Goal: Task Accomplishment & Management: Complete application form

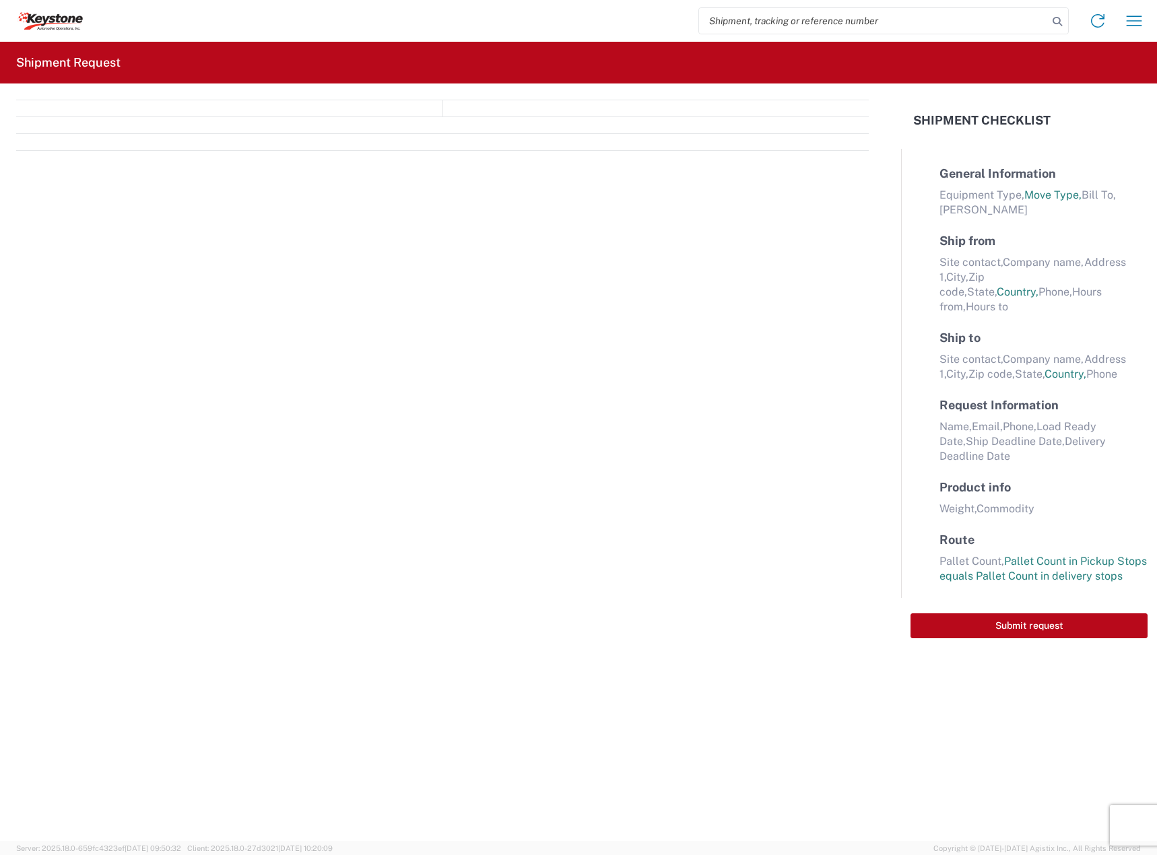
select select "FULL"
select select "LBS"
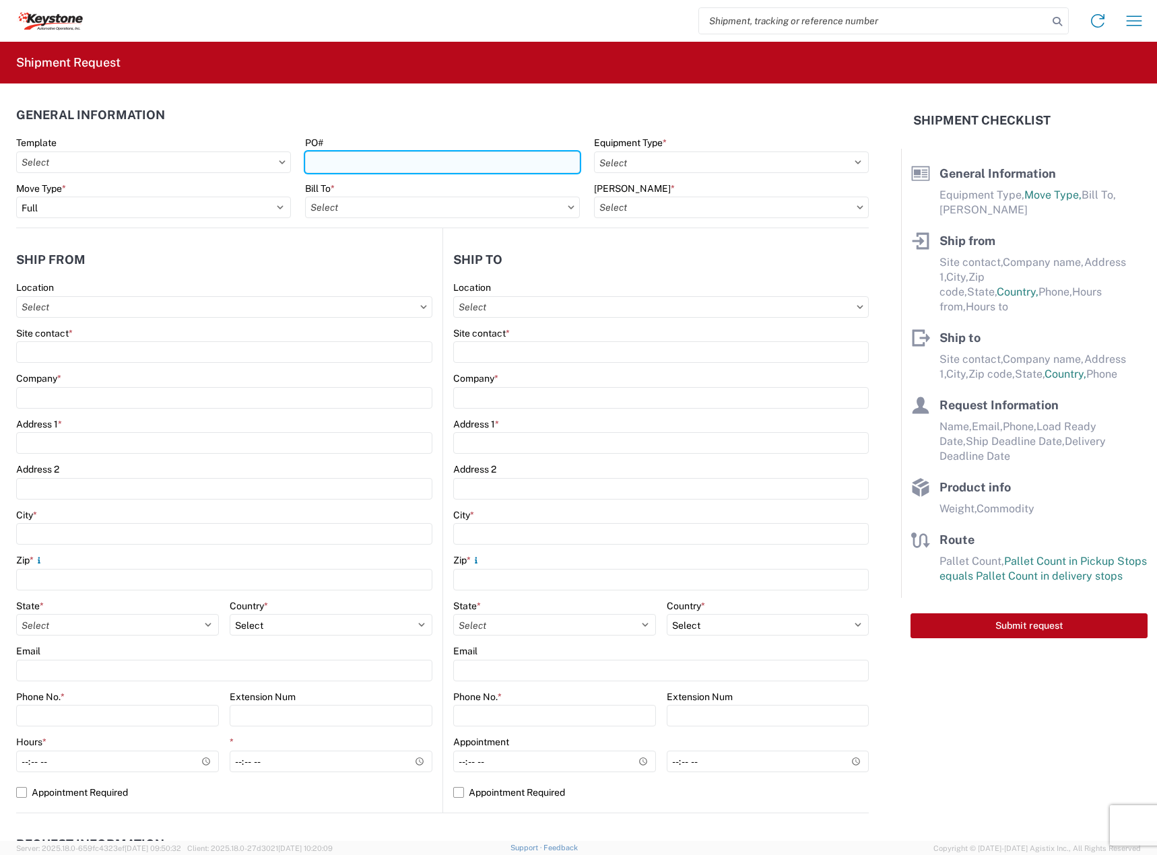
click at [438, 164] on input "PO#" at bounding box center [442, 163] width 275 height 22
paste input "5181828"
type input "5181828"
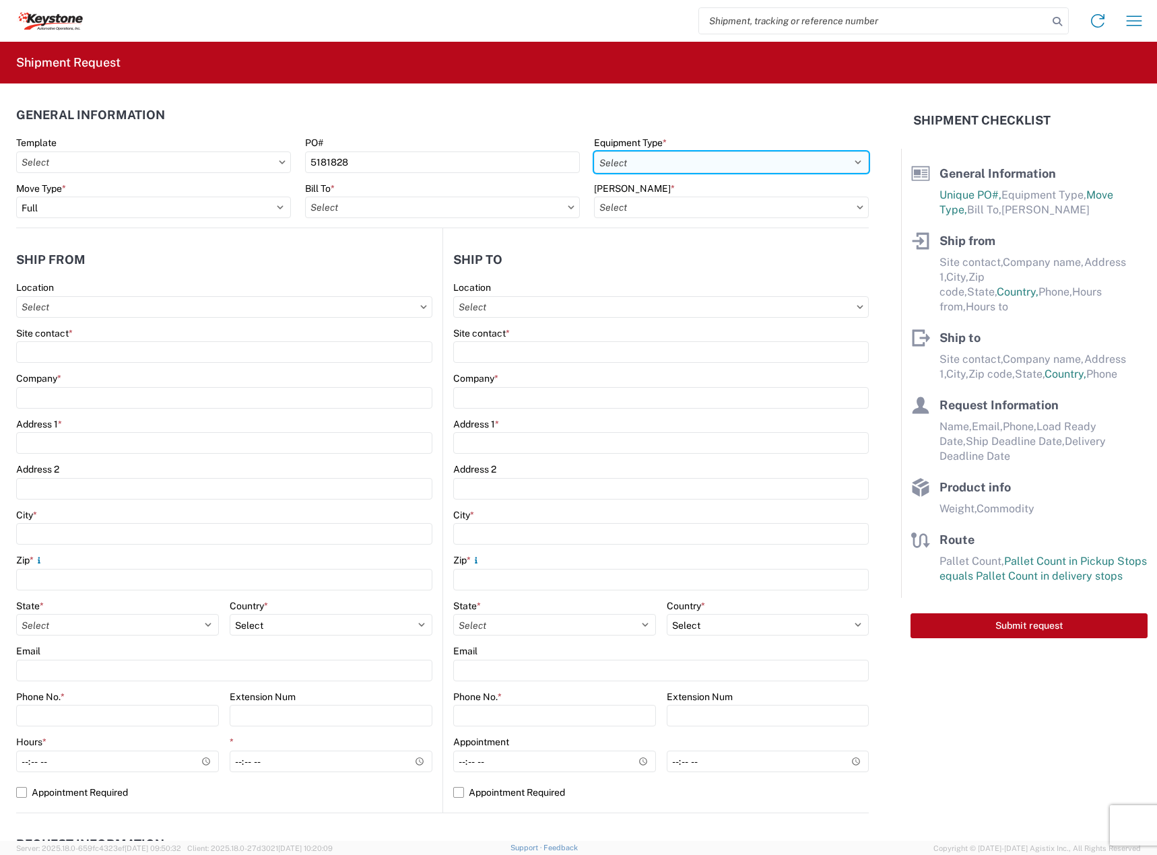
click at [690, 163] on select "Select 53’ Dry Van Flatbed Dropdeck (van) Lowboy (flatbed) Rail" at bounding box center [731, 163] width 275 height 22
select select "STDV"
click at [594, 152] on select "Select 53’ Dry Van Flatbed Dropdeck (van) Lowboy (flatbed) Rail" at bounding box center [731, 163] width 275 height 22
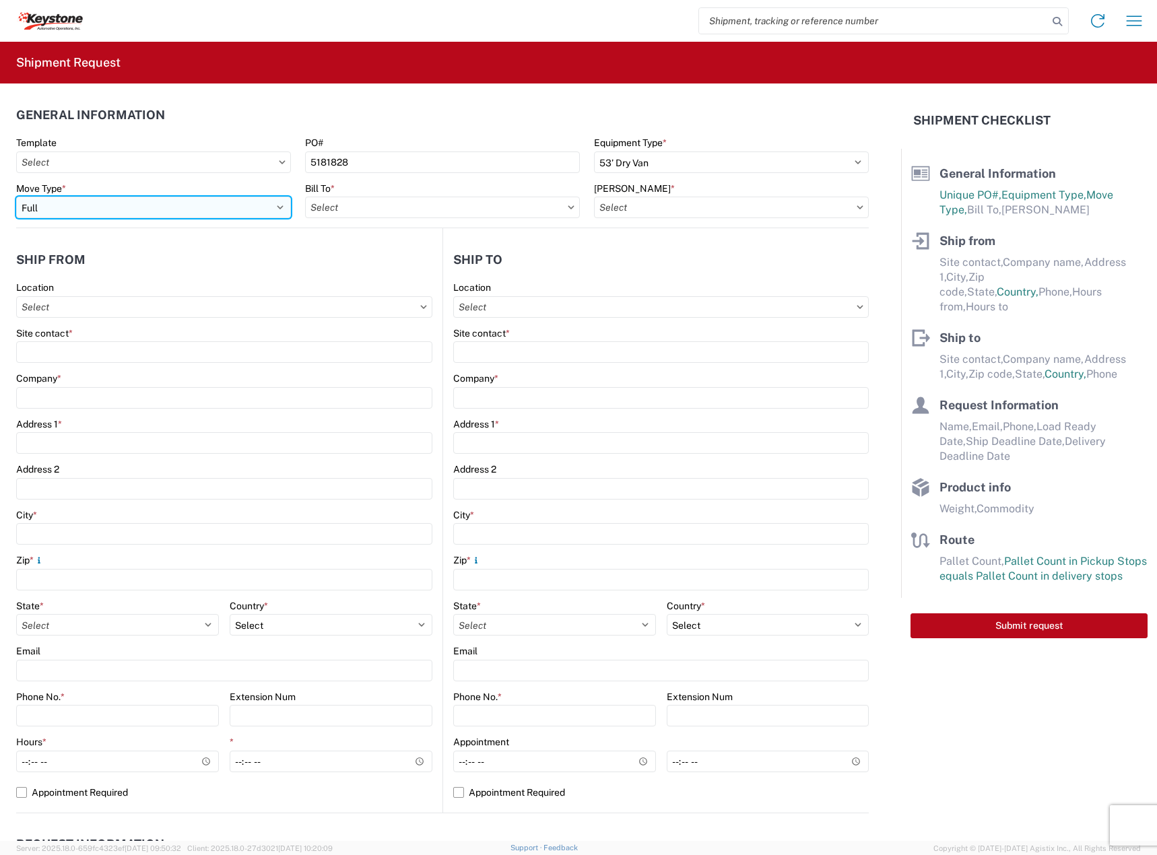
click at [164, 206] on select "Select Full Partial TL" at bounding box center [153, 208] width 275 height 22
select select "PARTIAL_TL"
click at [16, 197] on select "Select Full Partial TL" at bounding box center [153, 208] width 275 height 22
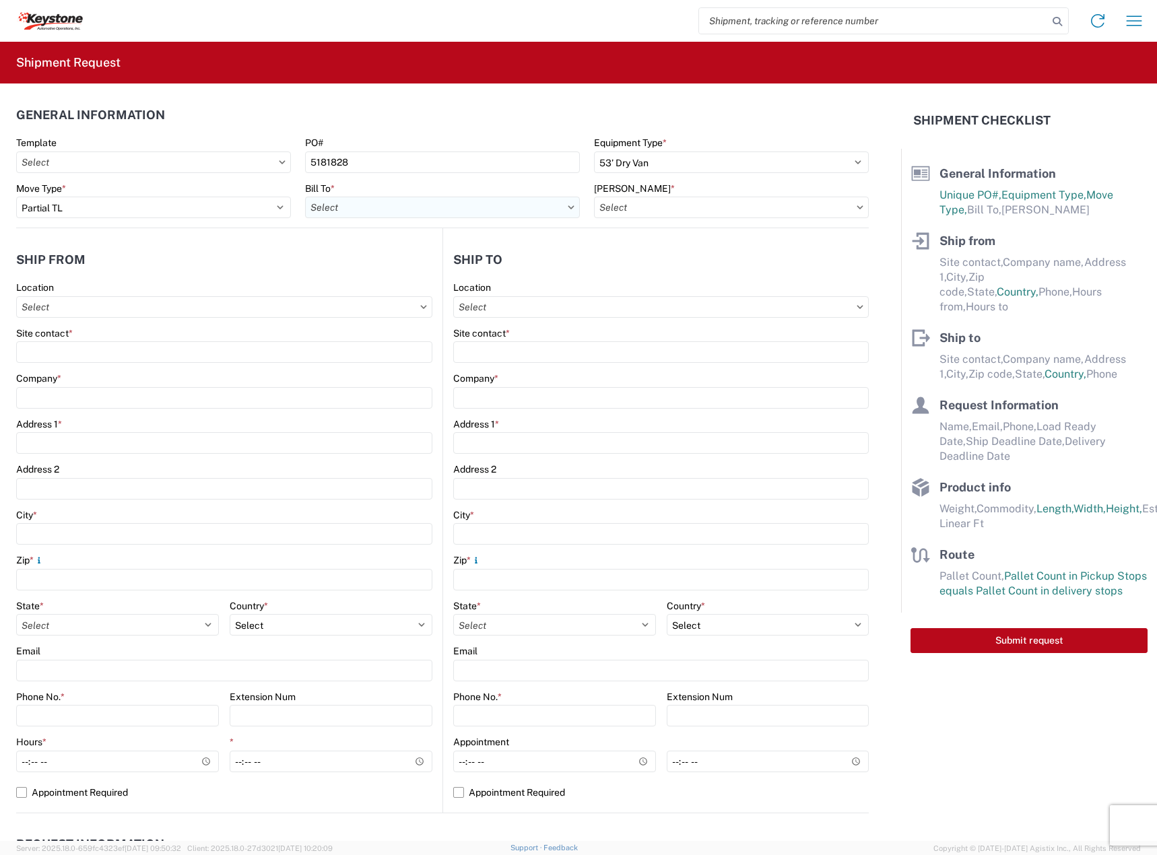
click at [352, 199] on input "Bill To *" at bounding box center [442, 208] width 275 height 22
type input "spokane"
click at [402, 270] on div "8438 - [GEOGRAPHIC_DATA], [GEOGRAPHIC_DATA] - KAO Logistics" at bounding box center [456, 268] width 302 height 22
type input "8438 - [GEOGRAPHIC_DATA], [GEOGRAPHIC_DATA] - KAO Logistics"
click at [699, 205] on input "[PERSON_NAME] *" at bounding box center [731, 208] width 275 height 22
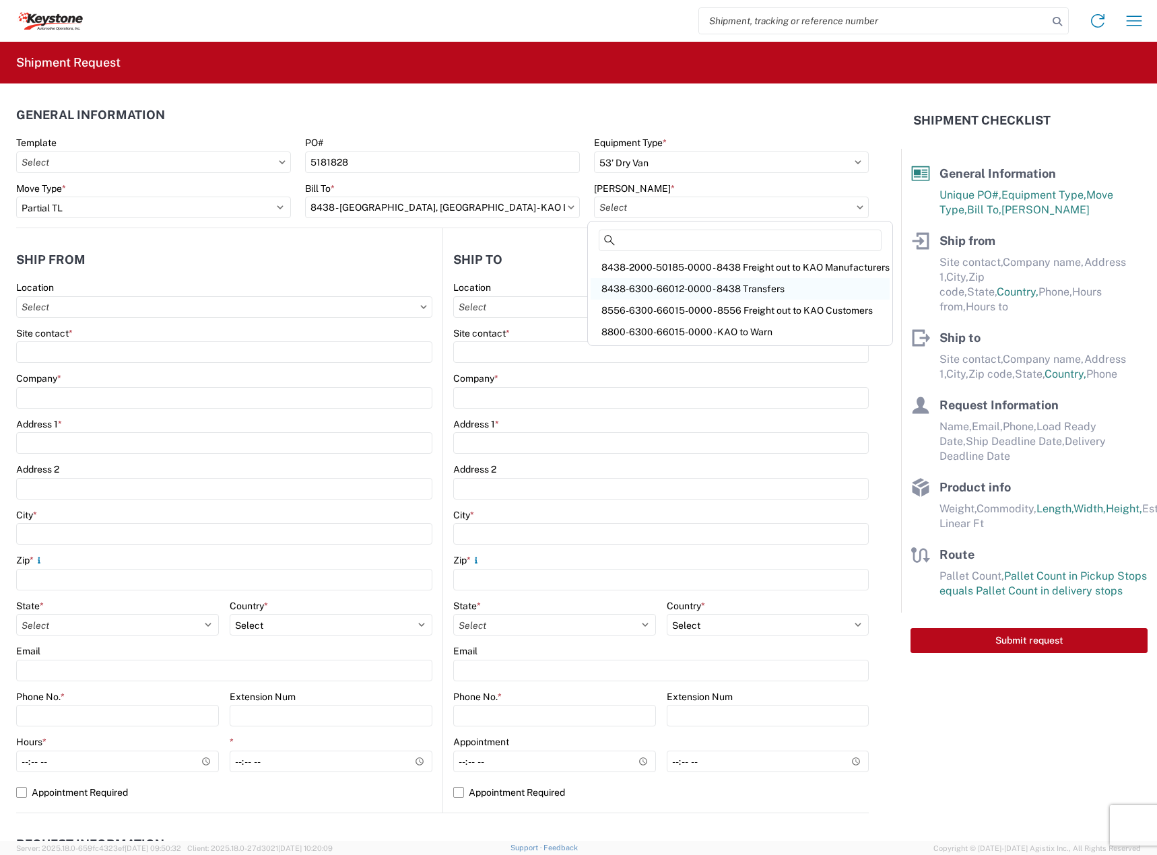
click at [709, 281] on div "8438-6300-66012-0000 - 8438 Transfers" at bounding box center [740, 289] width 299 height 22
type input "8438-6300-66012-0000 - 8438 Transfers, 8438-6300-66012-0000 - 8438 Transfers"
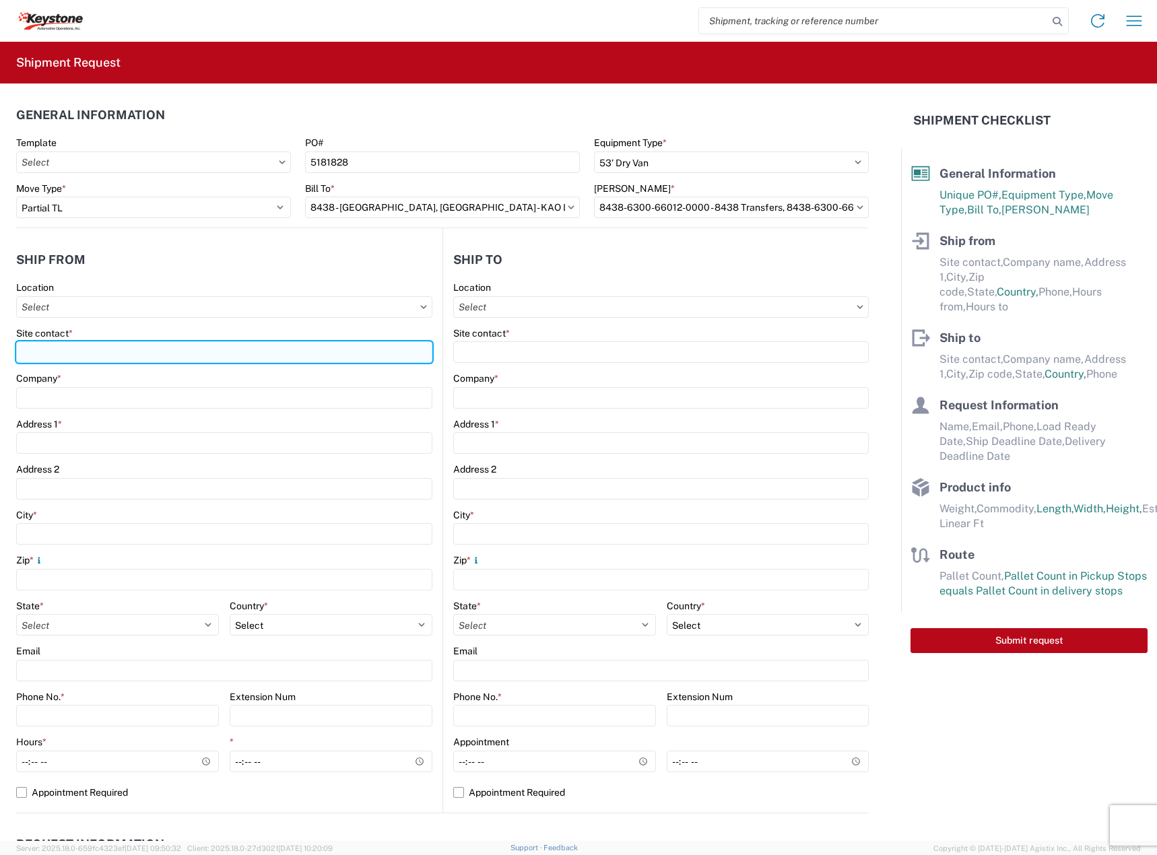
click at [112, 348] on input "Site contact *" at bounding box center [224, 352] width 416 height 22
type input "[PERSON_NAME]"
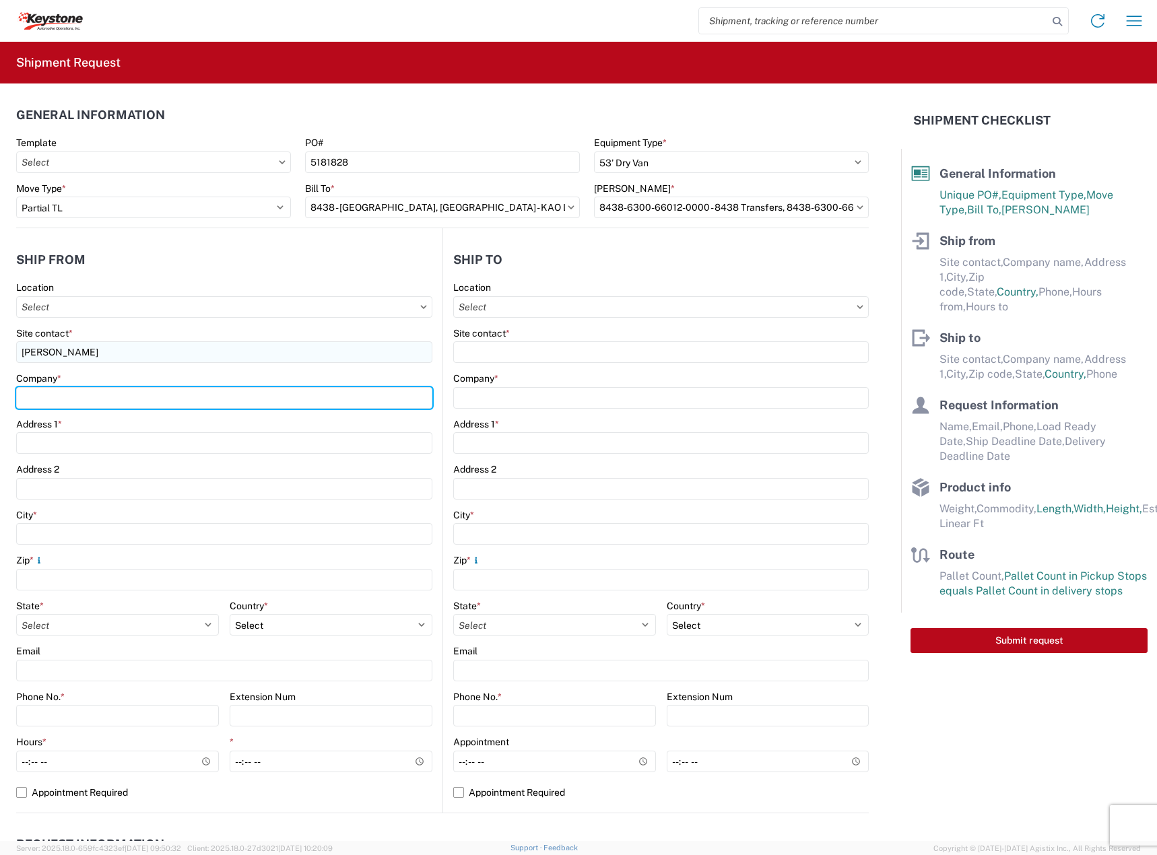
type input "DECKED"
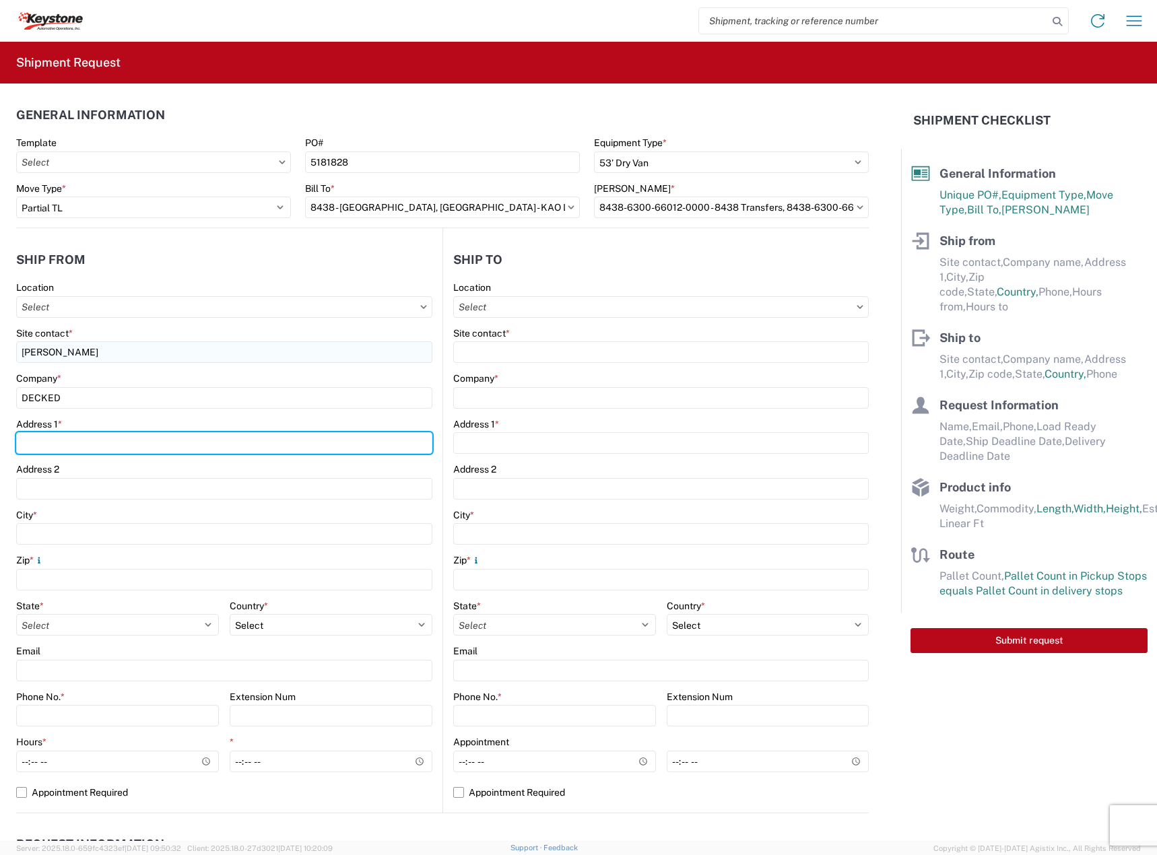
type input "[STREET_ADDRESS][PERSON_NAME]"
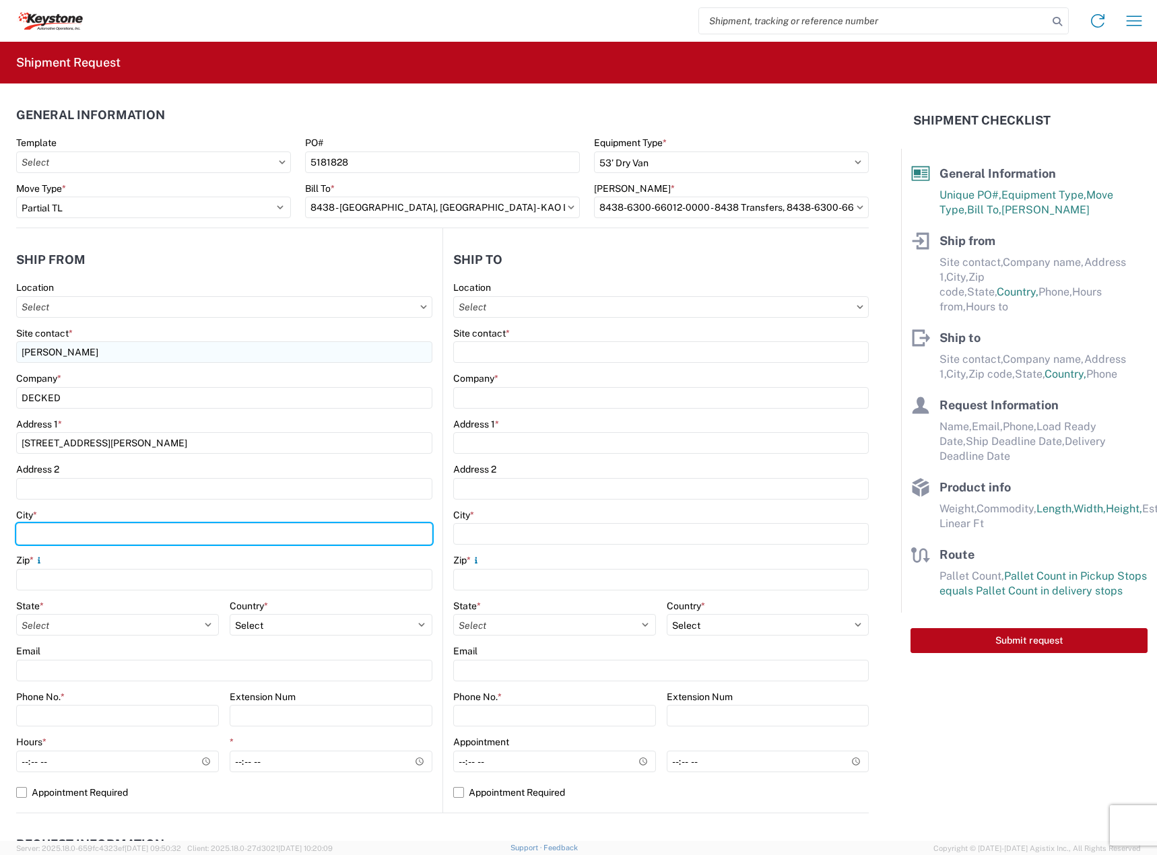
type input "Defiance"
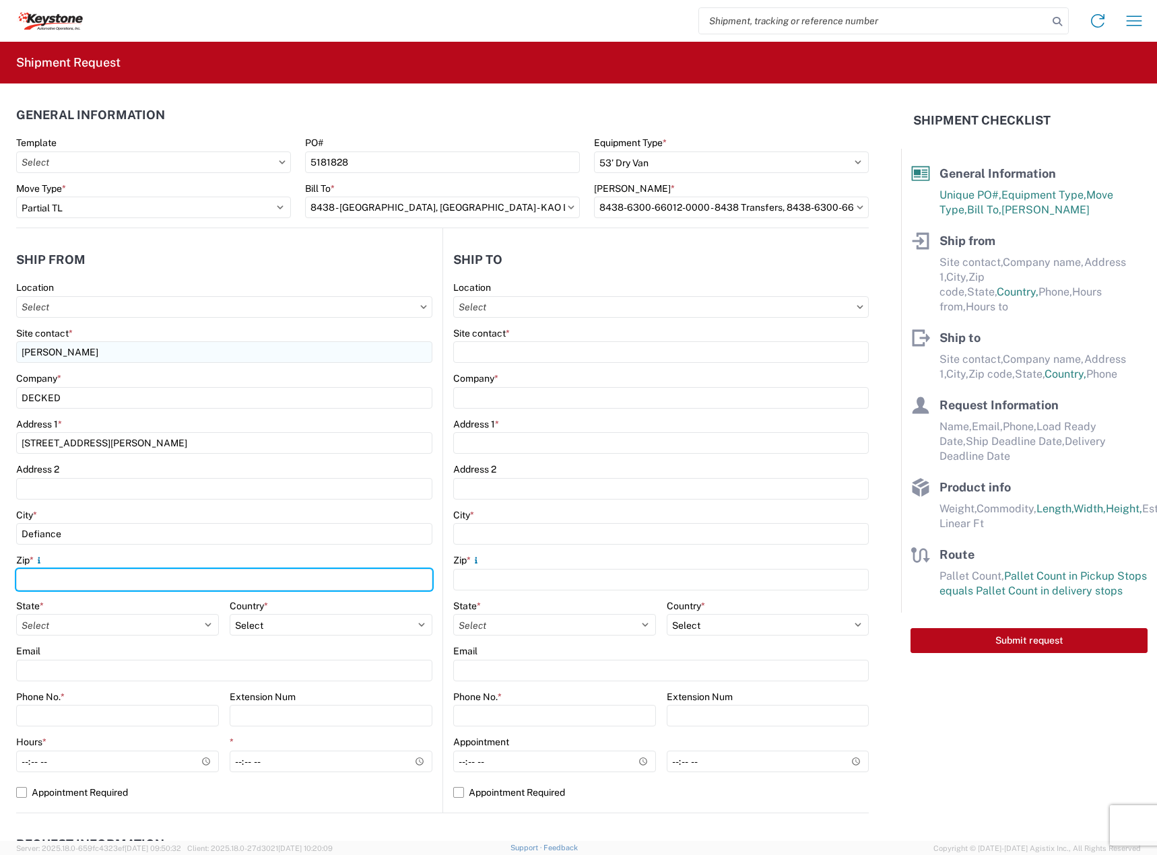
type input "43512"
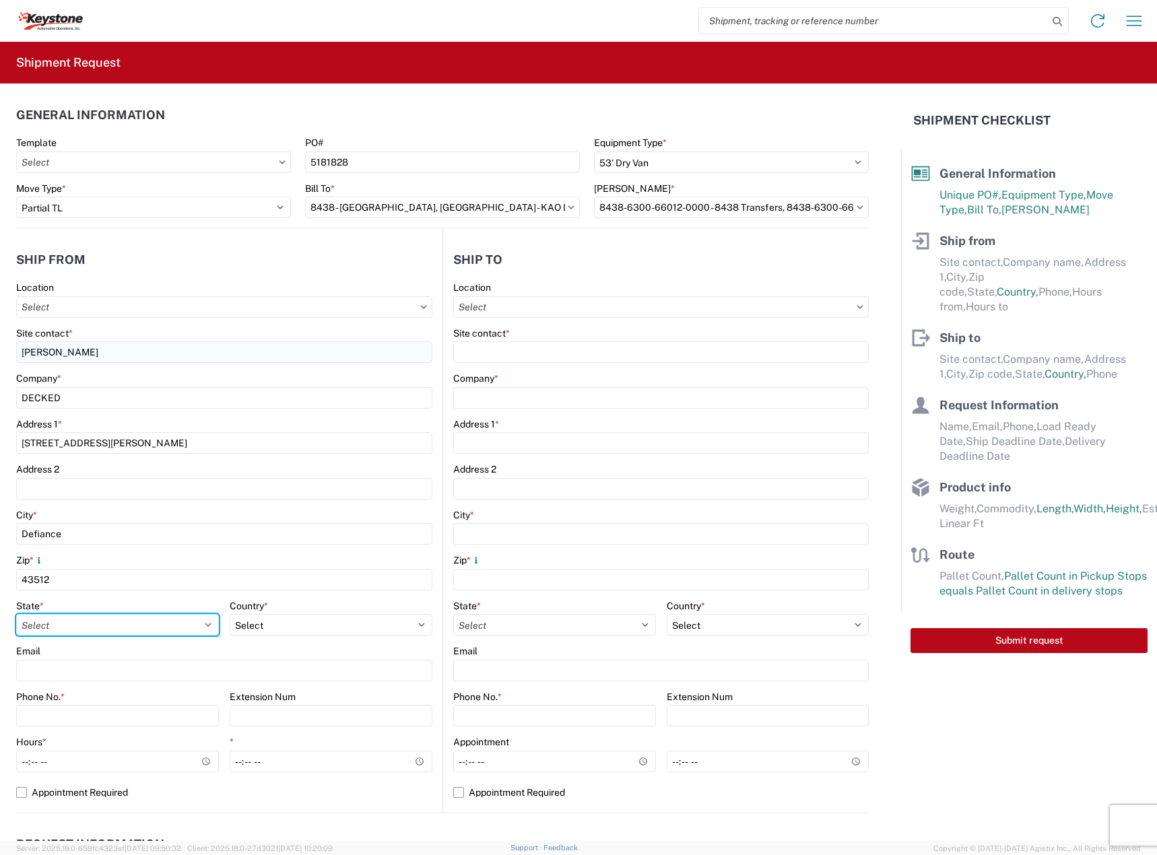
select select "OH"
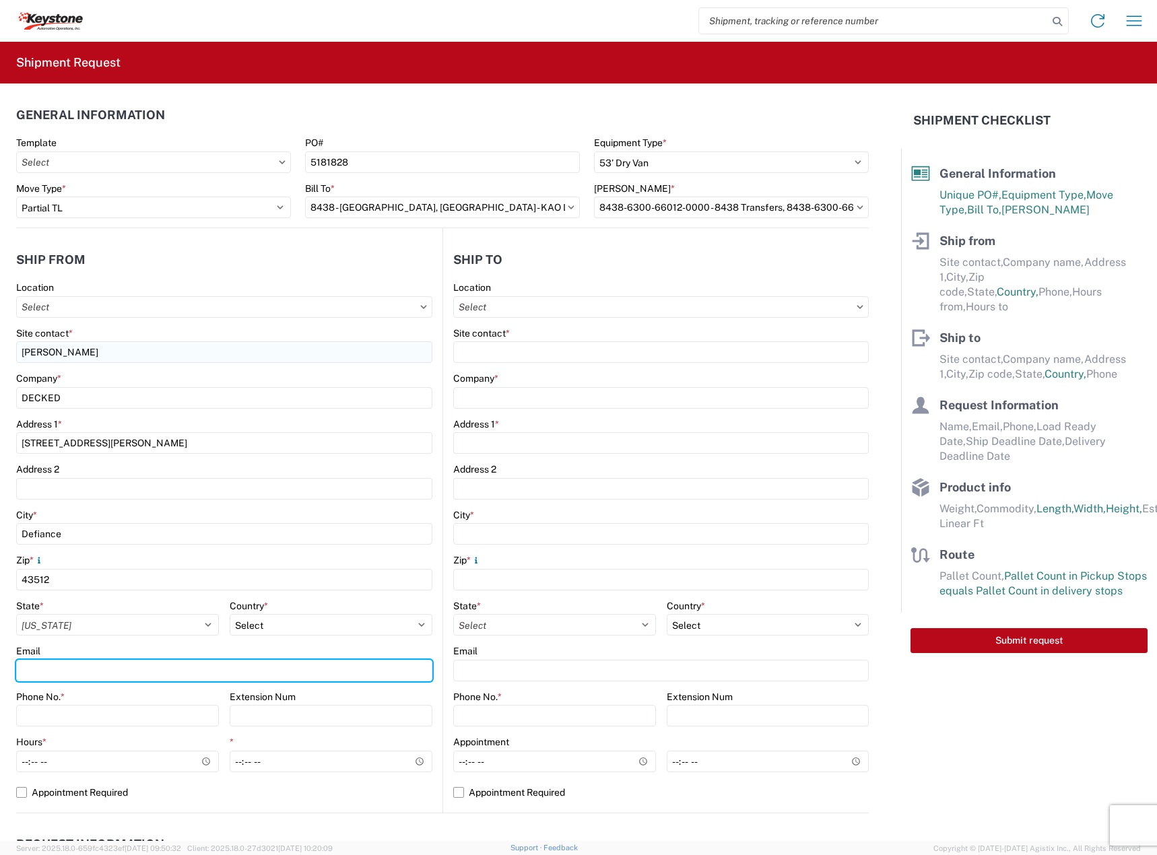
type input "[EMAIL_ADDRESS][DOMAIN_NAME]"
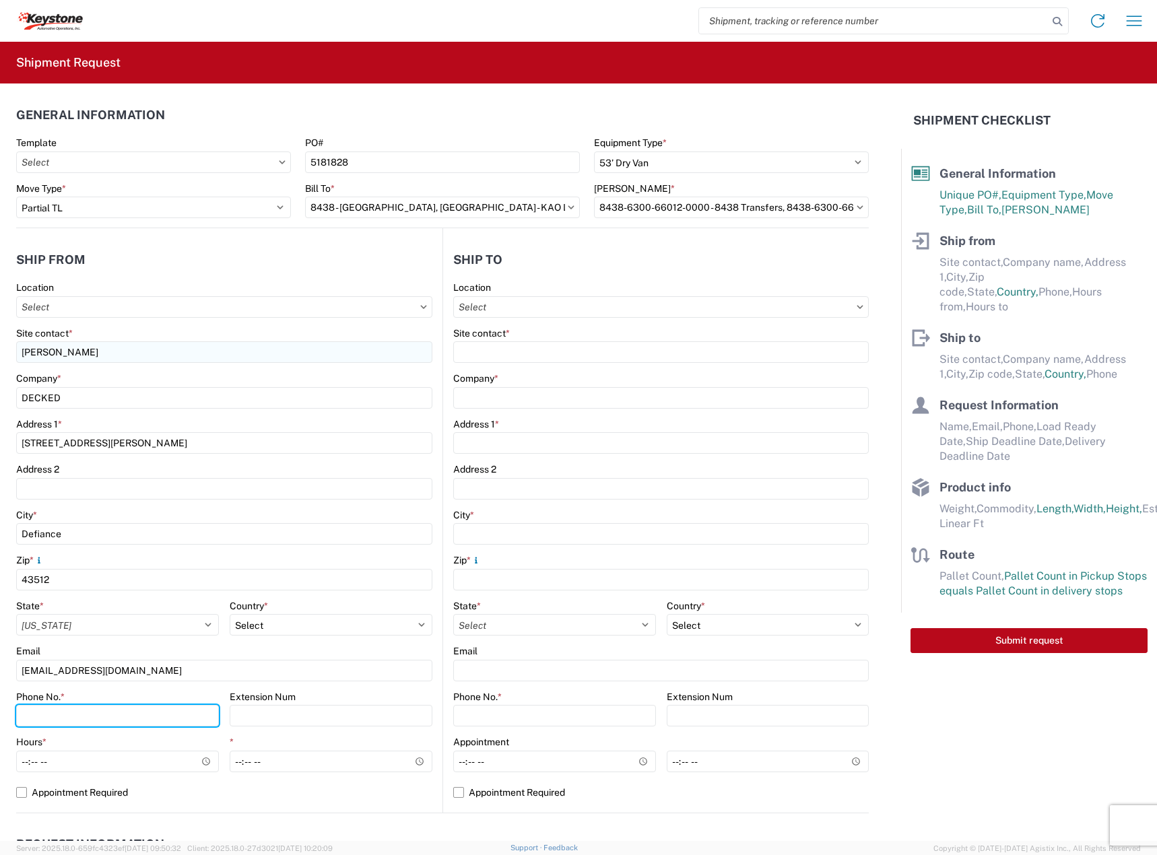
type input "2088060251"
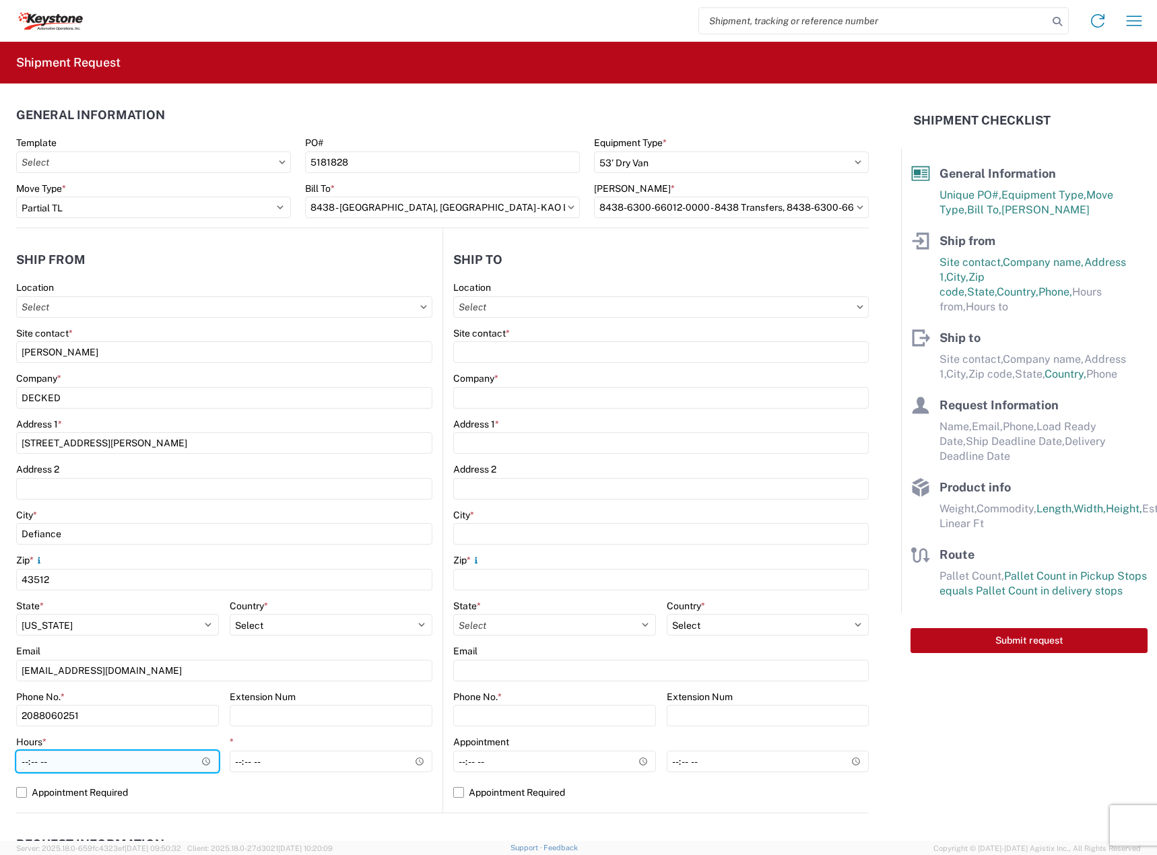
click at [25, 760] on input "Hours *" at bounding box center [117, 762] width 203 height 22
type input "11:00"
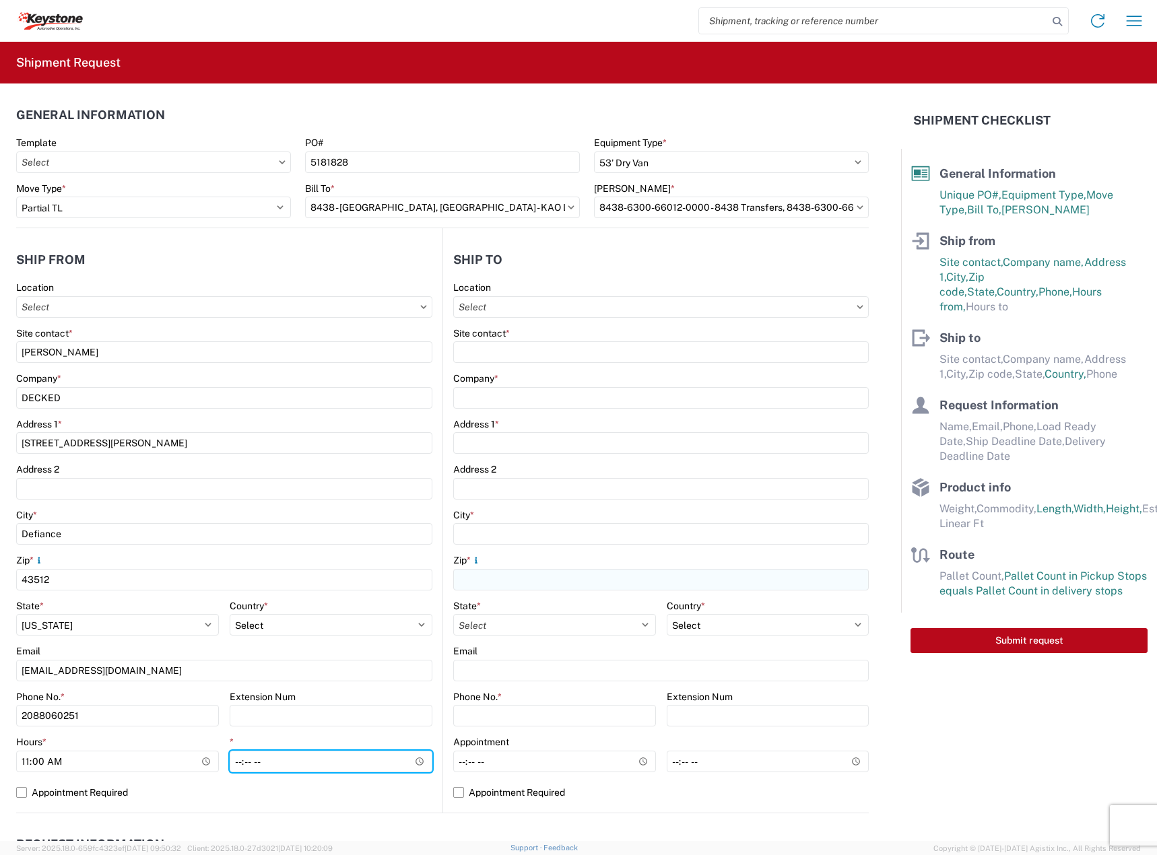
type input "15:30"
click at [73, 787] on label "Appointment Required" at bounding box center [224, 793] width 416 height 22
click at [93, 796] on label "Appointment Required" at bounding box center [224, 793] width 416 height 22
click at [0, 0] on input "Appointment Required" at bounding box center [0, 0] width 0 height 0
select select "US"
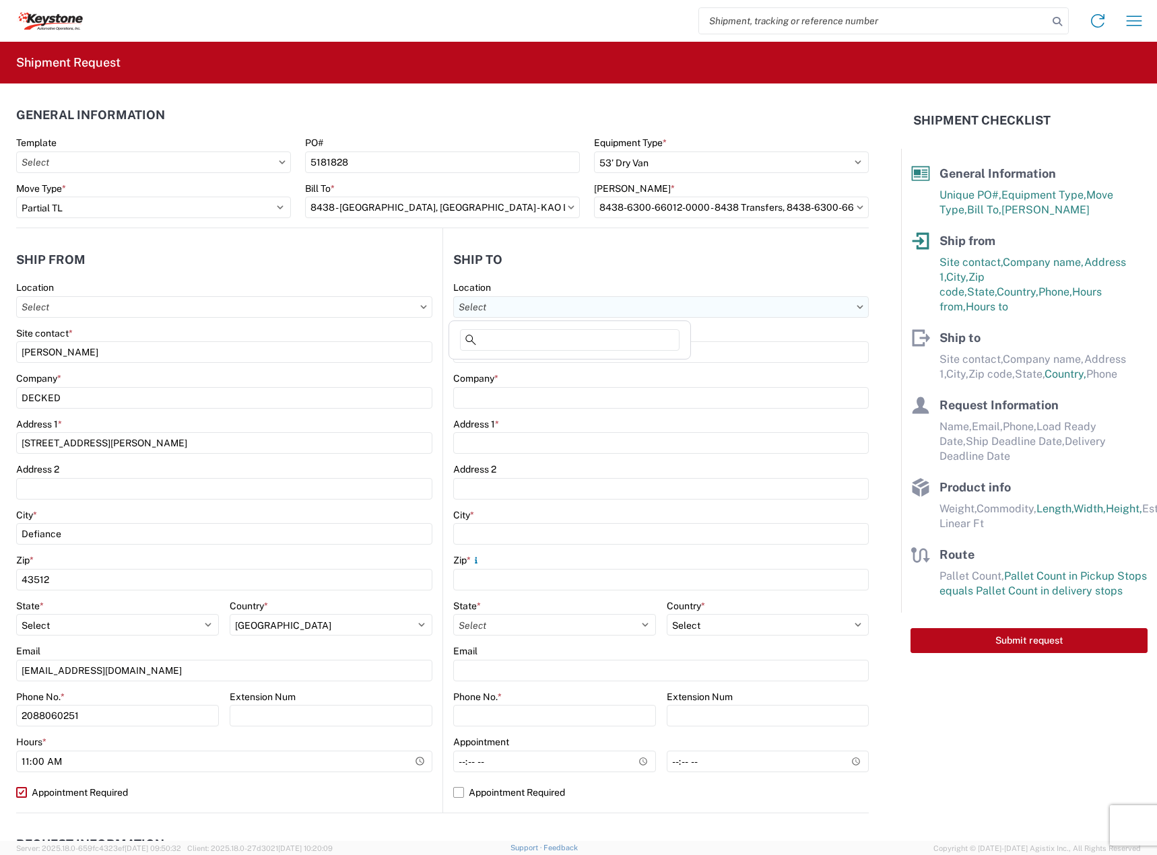
click at [572, 306] on input "Location" at bounding box center [661, 307] width 416 height 22
type input "8438"
click at [539, 378] on div "8438 8438 - [GEOGRAPHIC_DATA], [GEOGRAPHIC_DATA] - KAO Logistics" at bounding box center [603, 351] width 309 height 61
click at [537, 368] on div "8438 - [GEOGRAPHIC_DATA], [GEOGRAPHIC_DATA] - KAO Logistics" at bounding box center [603, 367] width 302 height 22
type input "8438 - [GEOGRAPHIC_DATA], [GEOGRAPHIC_DATA] - KAO Logistics"
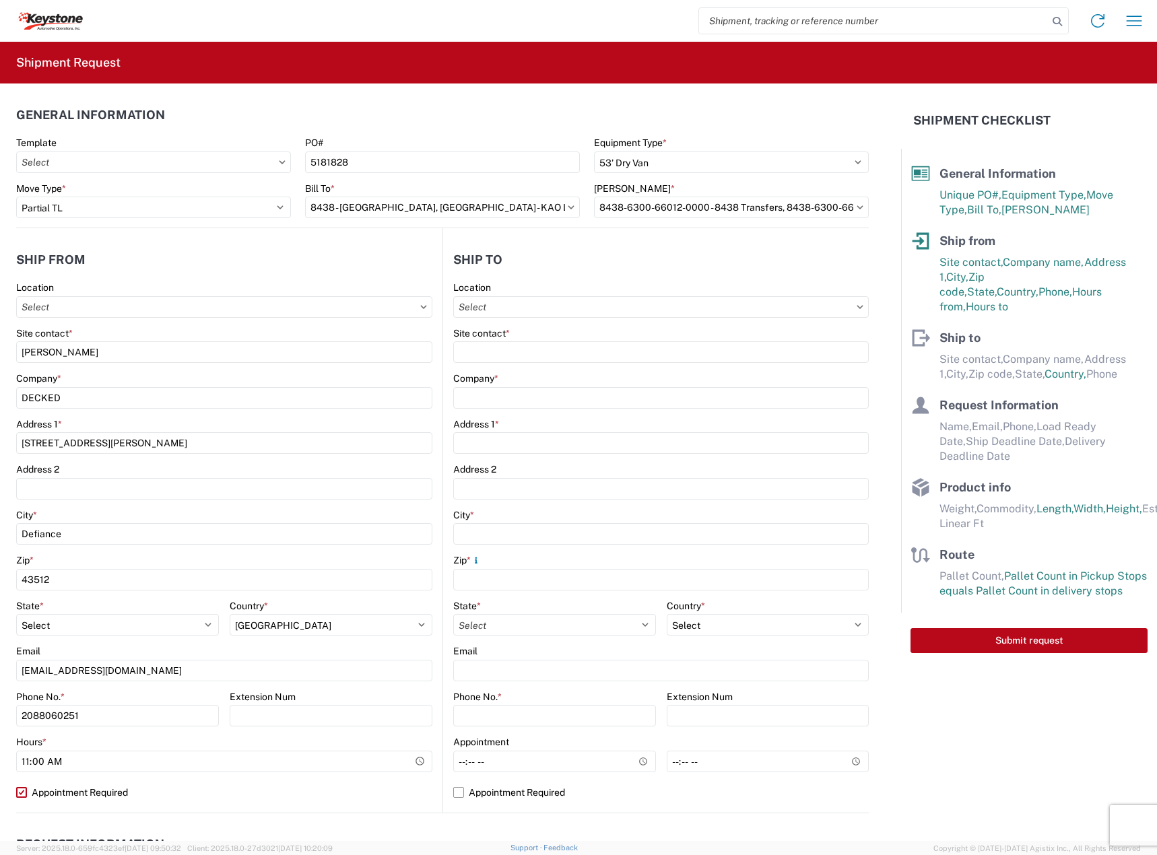
type input "KAO"
type input "[STREET_ADDRESS][PERSON_NAME]"
type input "[GEOGRAPHIC_DATA]"
type input "99224"
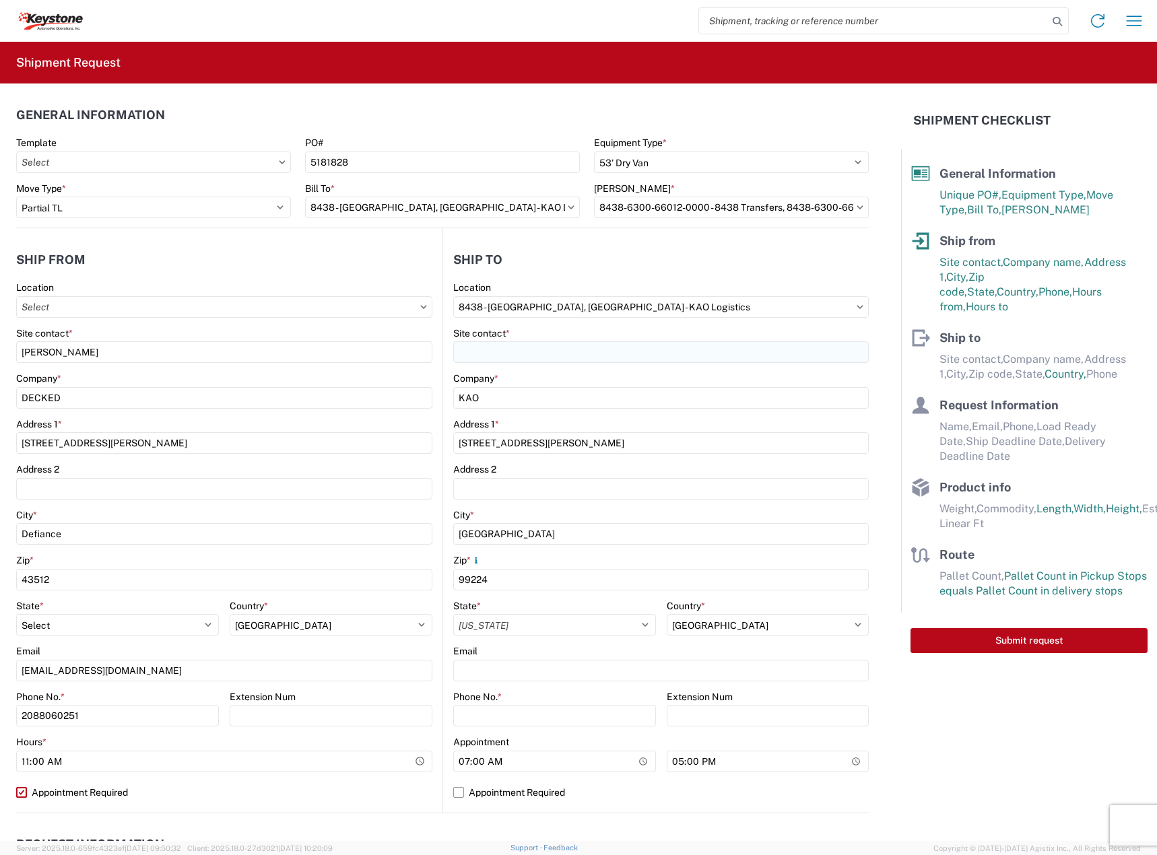
select select "WA"
select select "US"
click at [529, 358] on input "Site contact *" at bounding box center [661, 352] width 416 height 22
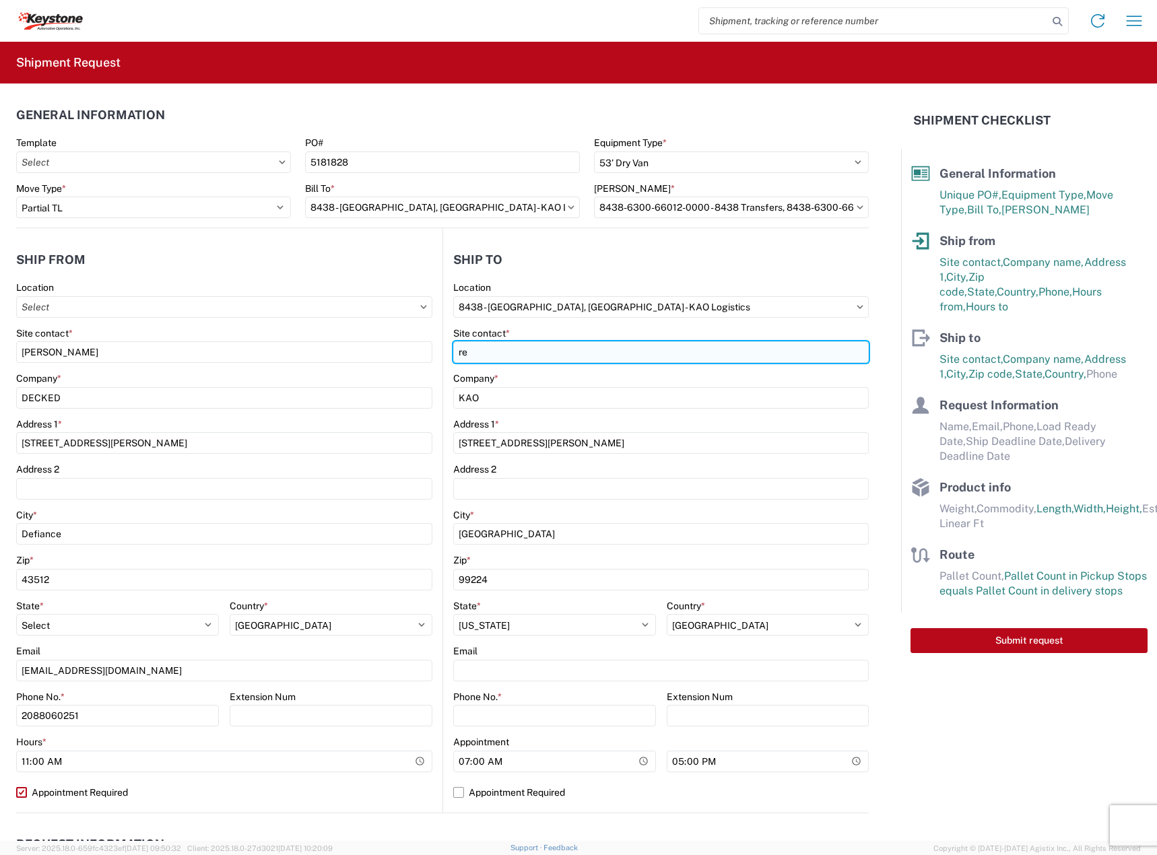
type input "r"
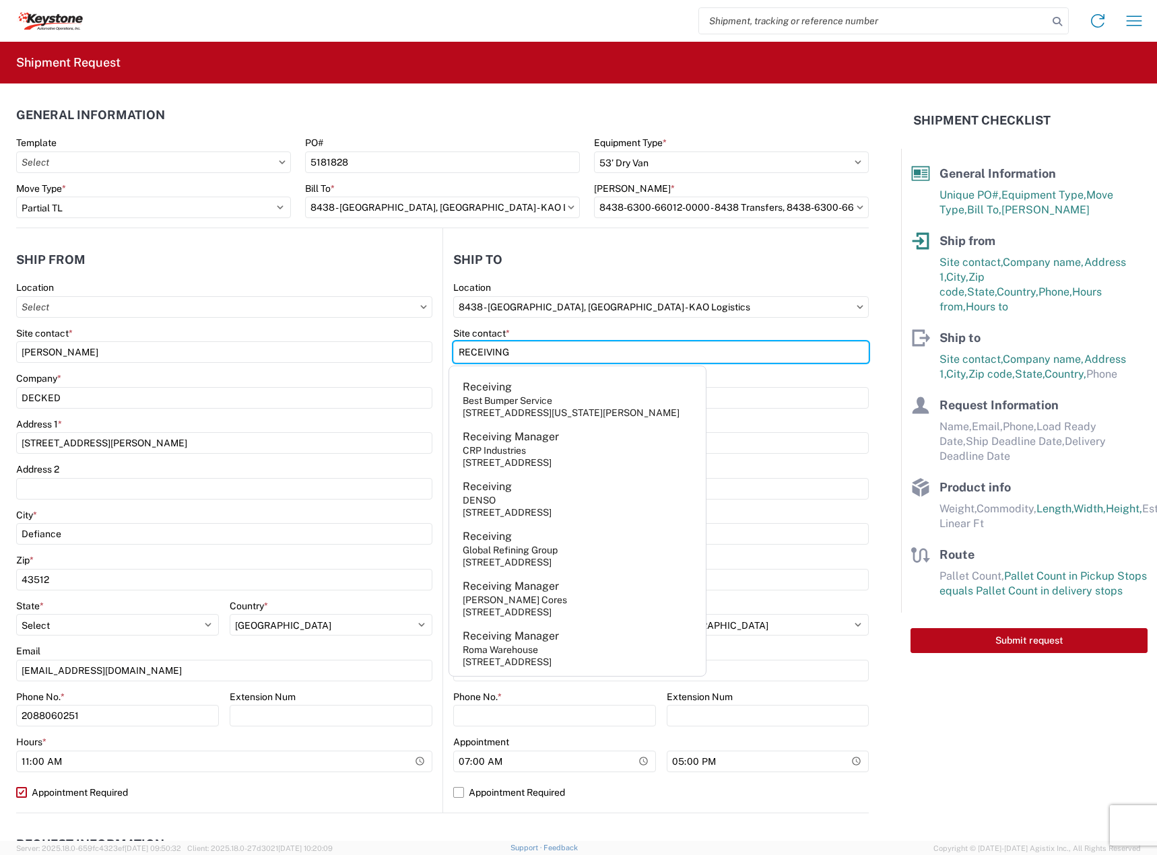
type input "RECEIVING"
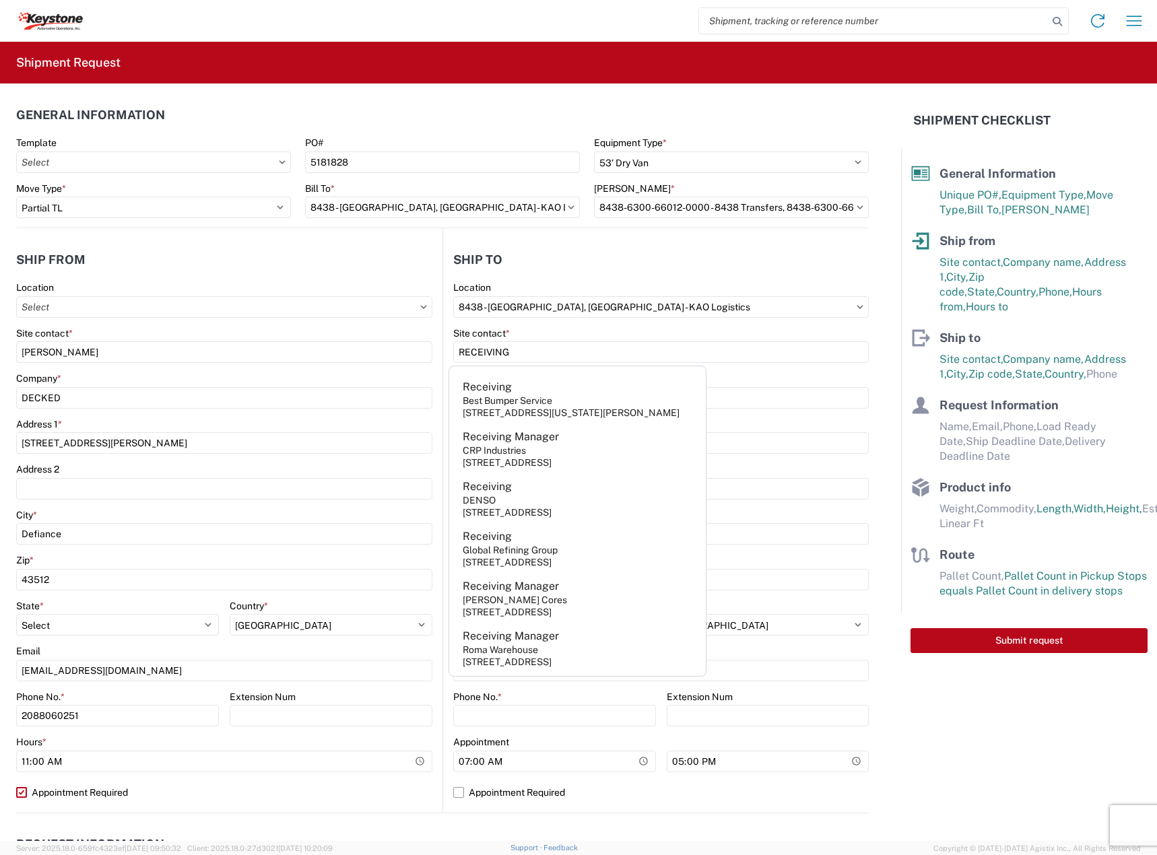
click at [804, 423] on div "Address 1 *" at bounding box center [661, 424] width 416 height 12
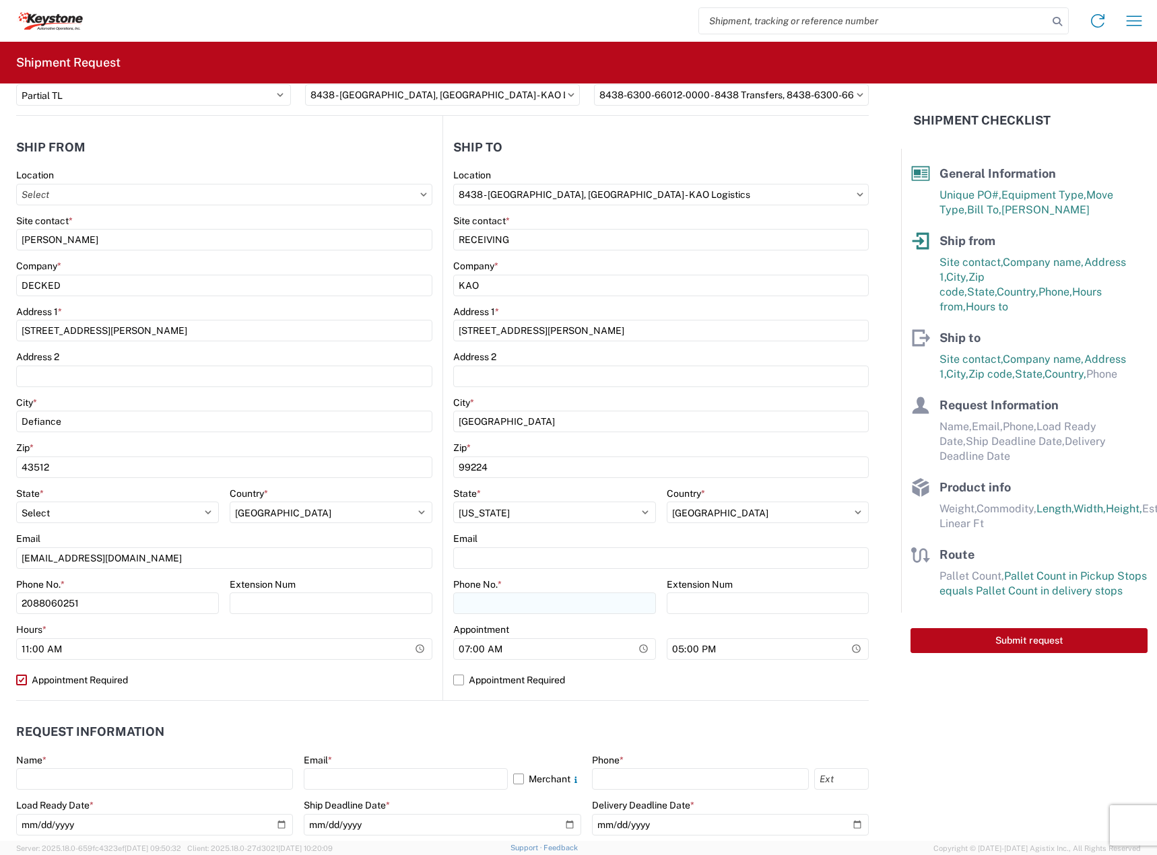
scroll to position [224, 0]
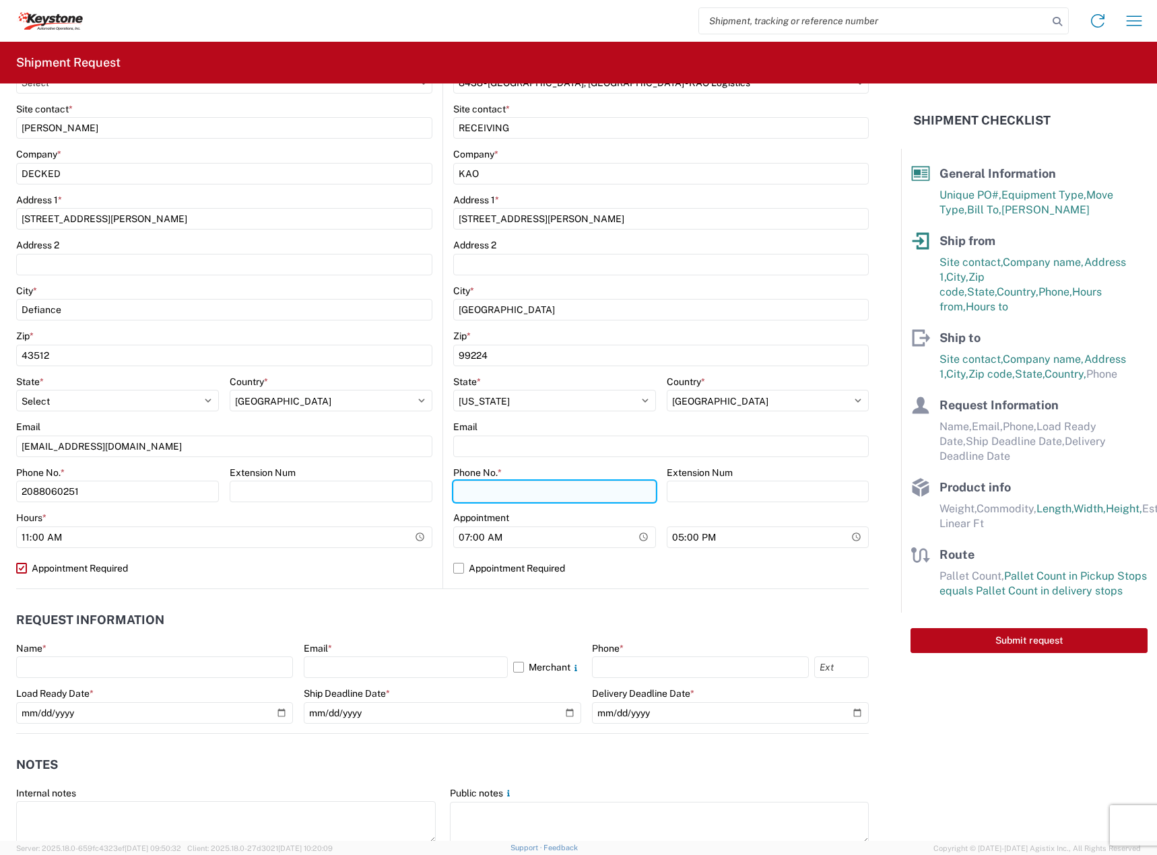
click at [521, 483] on input "Phone No. *" at bounding box center [554, 492] width 203 height 22
paste input "[PHONE_NUMBER]"
type input "[PHONE_NUMBER]"
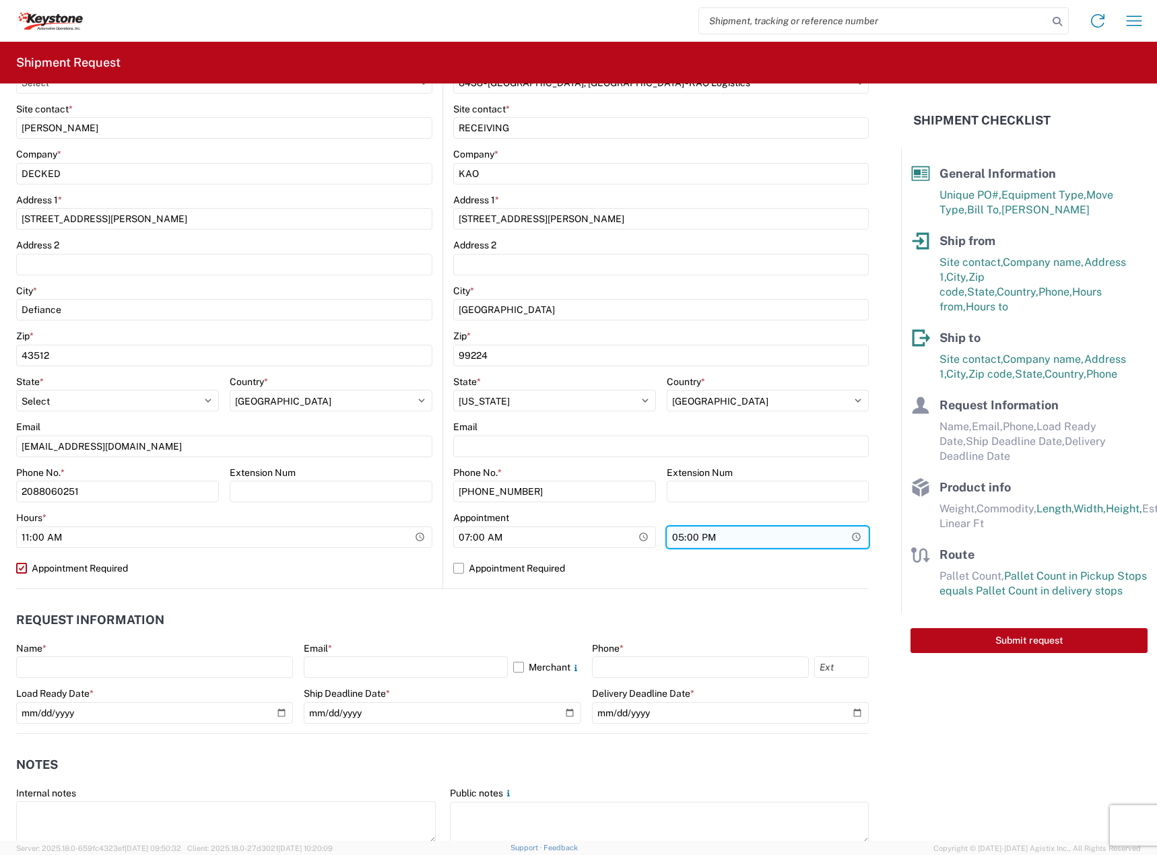
click at [678, 546] on input "17:00" at bounding box center [768, 538] width 203 height 22
click at [552, 567] on label "Appointment Required" at bounding box center [661, 569] width 416 height 22
click at [0, 0] on input "Appointment Required" at bounding box center [0, 0] width 0 height 0
select select "US"
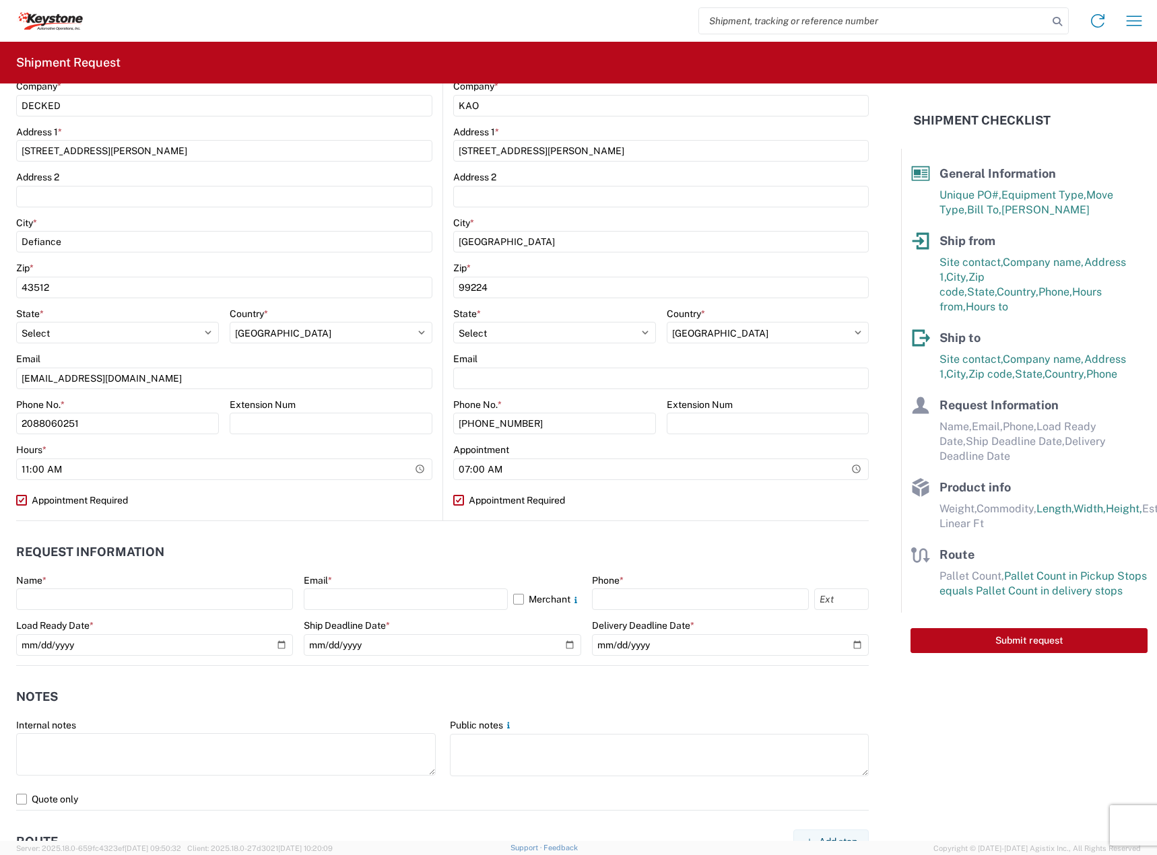
scroll to position [449, 0]
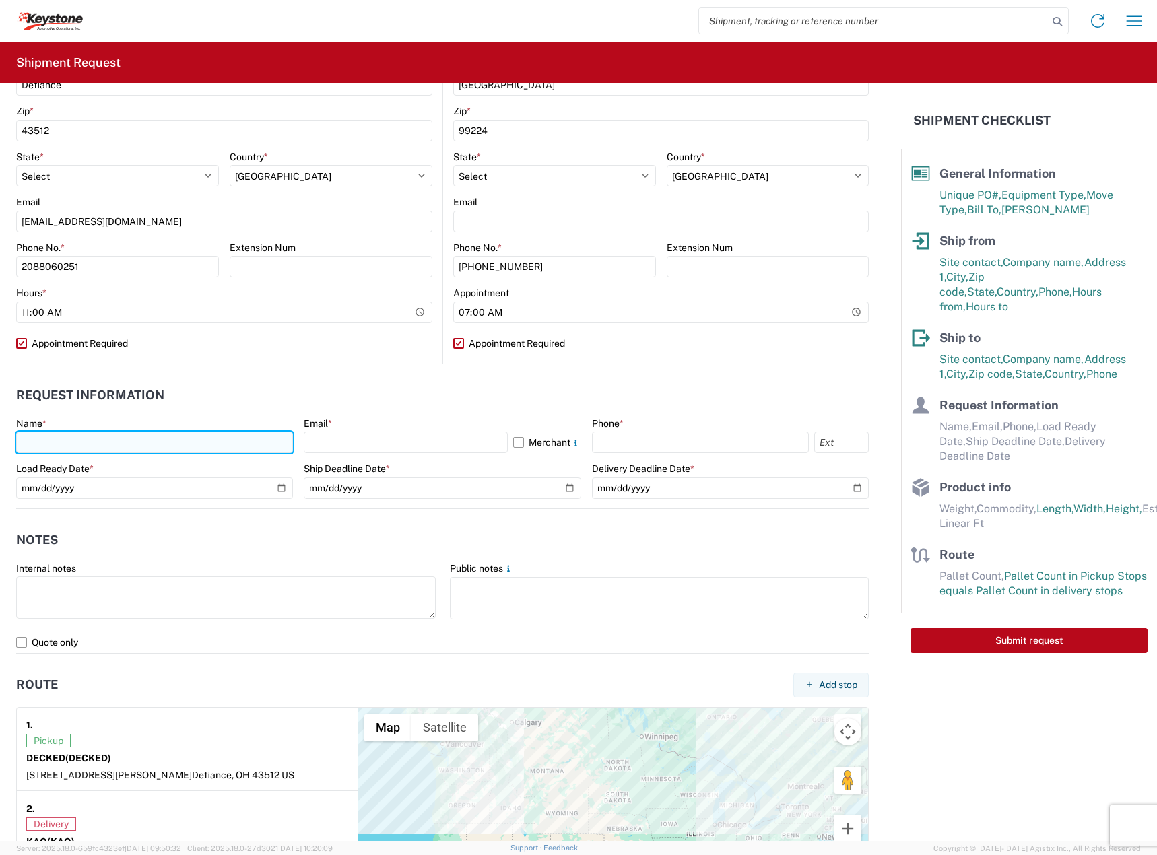
click at [176, 440] on input "text" at bounding box center [154, 443] width 277 height 22
type input "[PERSON_NAME]"
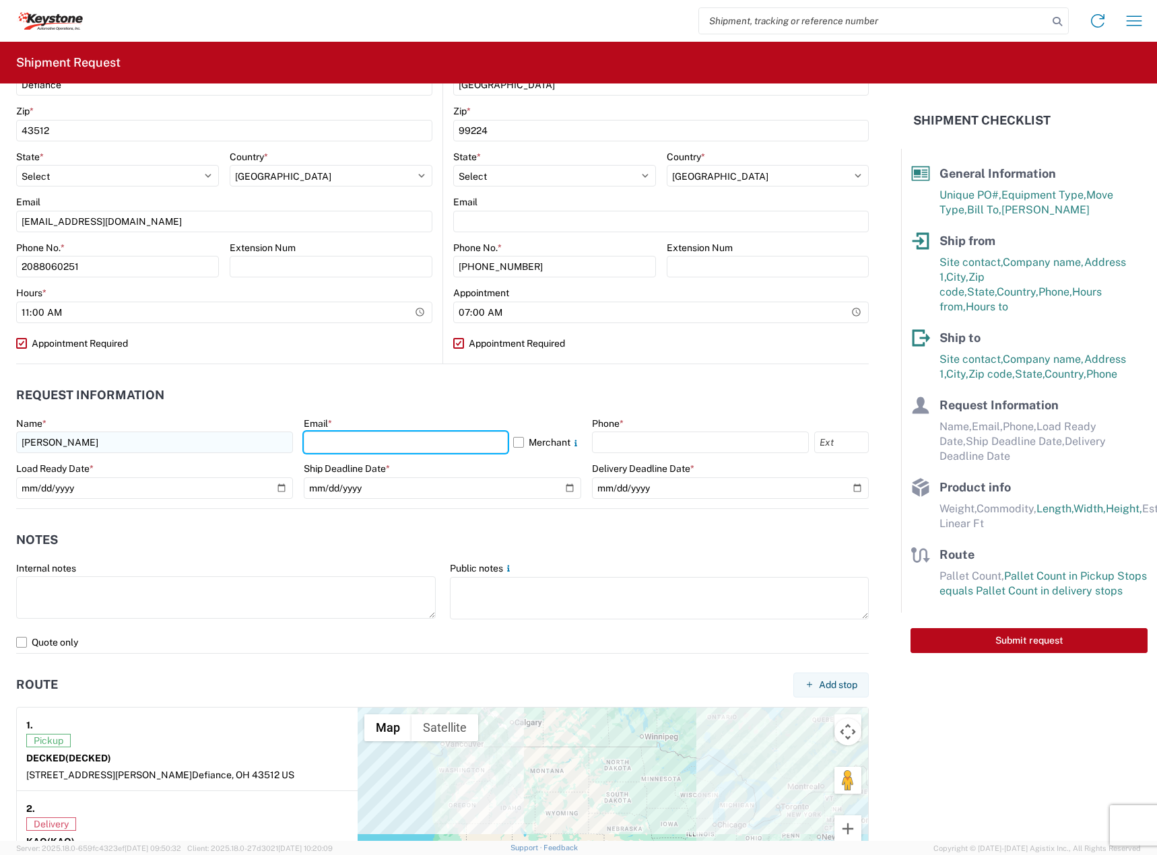
type input "[EMAIL_ADDRESS][DOMAIN_NAME]"
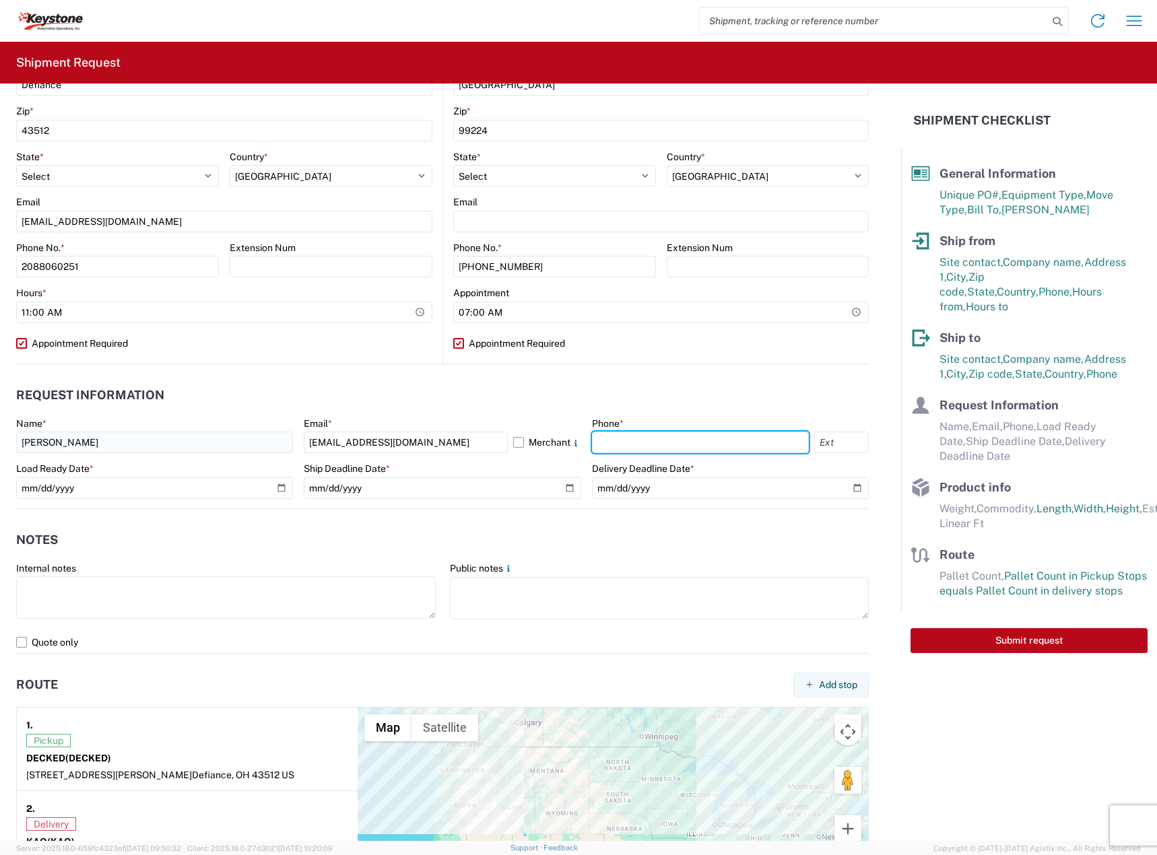
type input "2088060251"
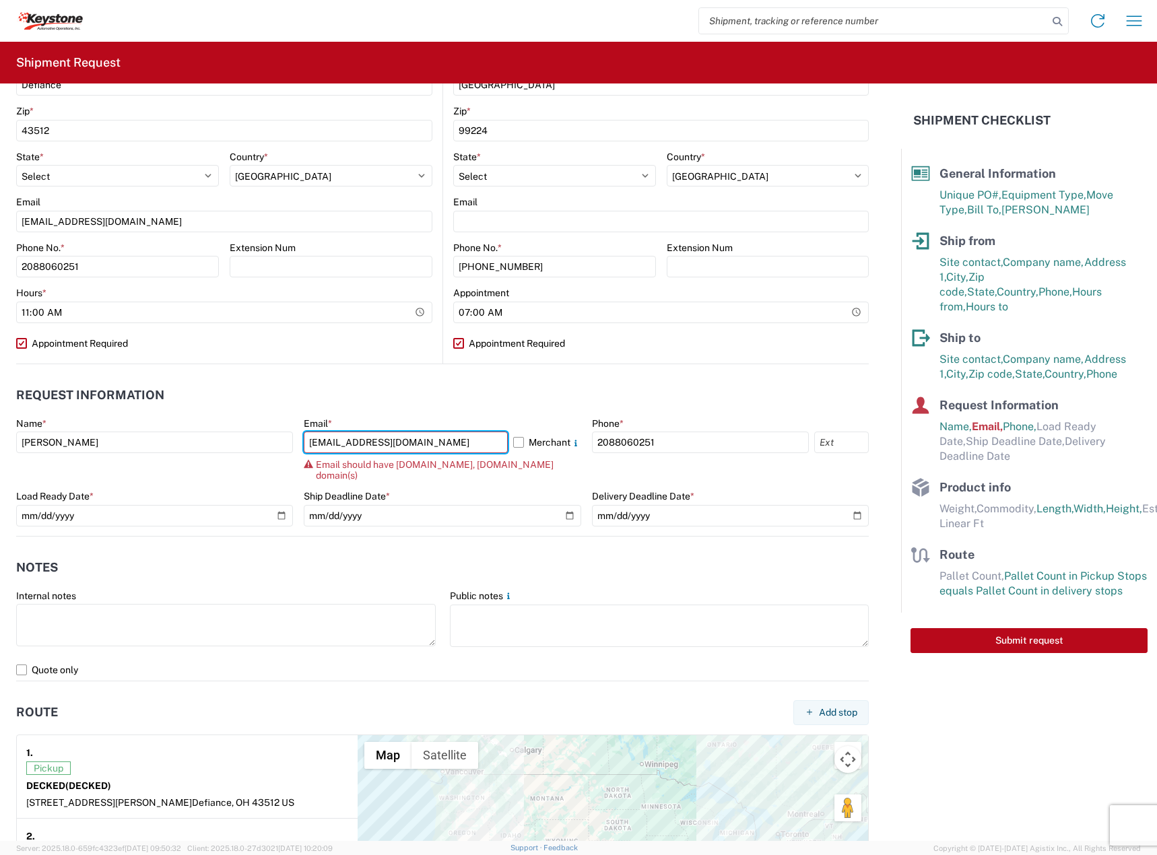
drag, startPoint x: 367, startPoint y: 445, endPoint x: 221, endPoint y: 455, distance: 146.5
click at [221, 455] on div "Name * [PERSON_NAME] Email * [EMAIL_ADDRESS][DOMAIN_NAME] Merchant Email should…" at bounding box center [442, 477] width 853 height 119
type input "[PERSON_NAME][EMAIL_ADDRESS][DOMAIN_NAME]"
click at [534, 444] on label "Merchant" at bounding box center [547, 443] width 68 height 22
click at [0, 0] on input "Merchant" at bounding box center [0, 0] width 0 height 0
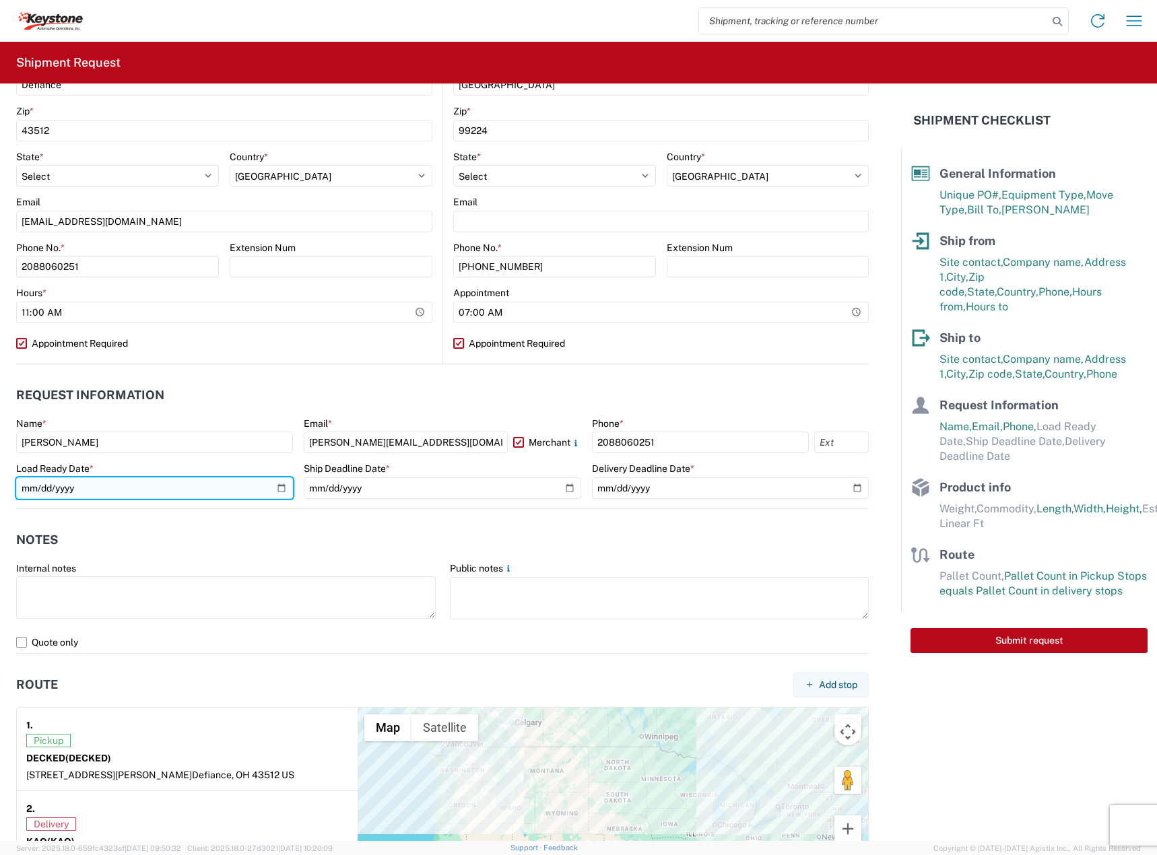
click at [275, 490] on input "date" at bounding box center [154, 488] width 277 height 22
type input "[DATE]"
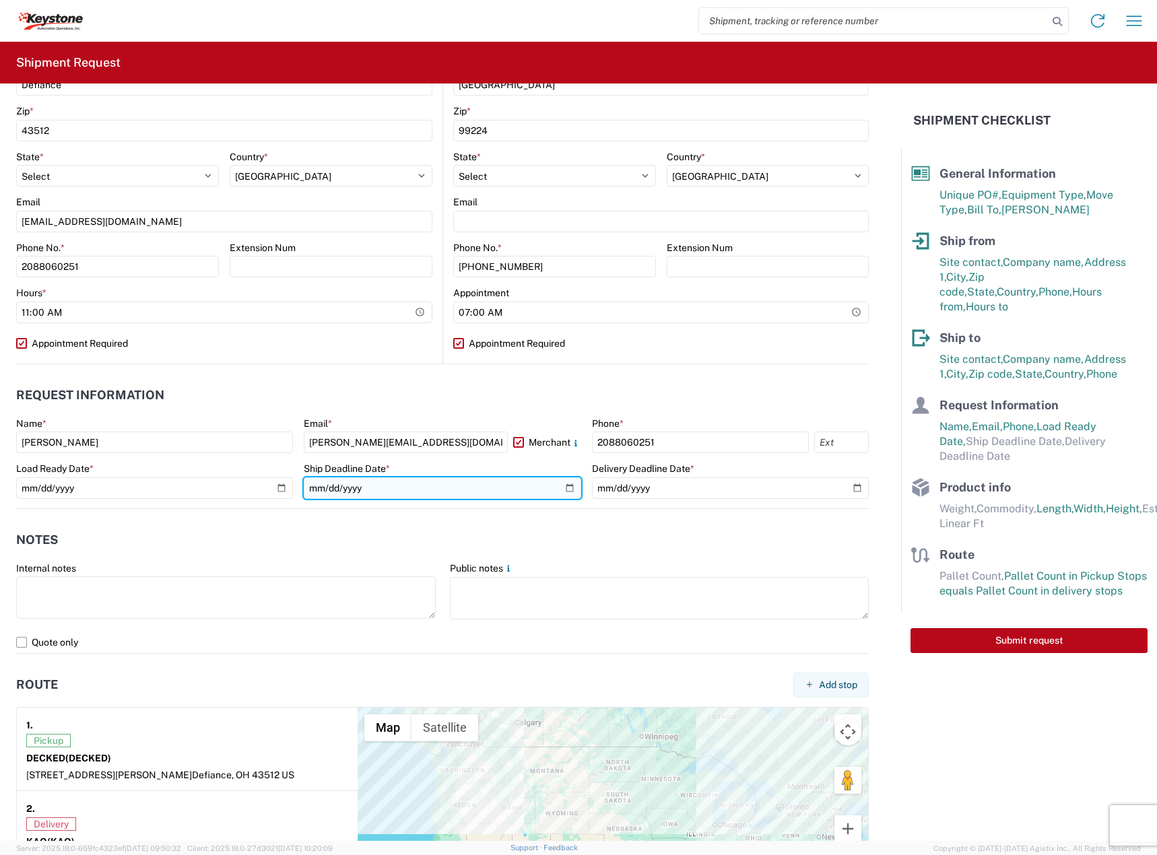
click at [562, 484] on input "date" at bounding box center [442, 488] width 277 height 22
type input "[DATE]"
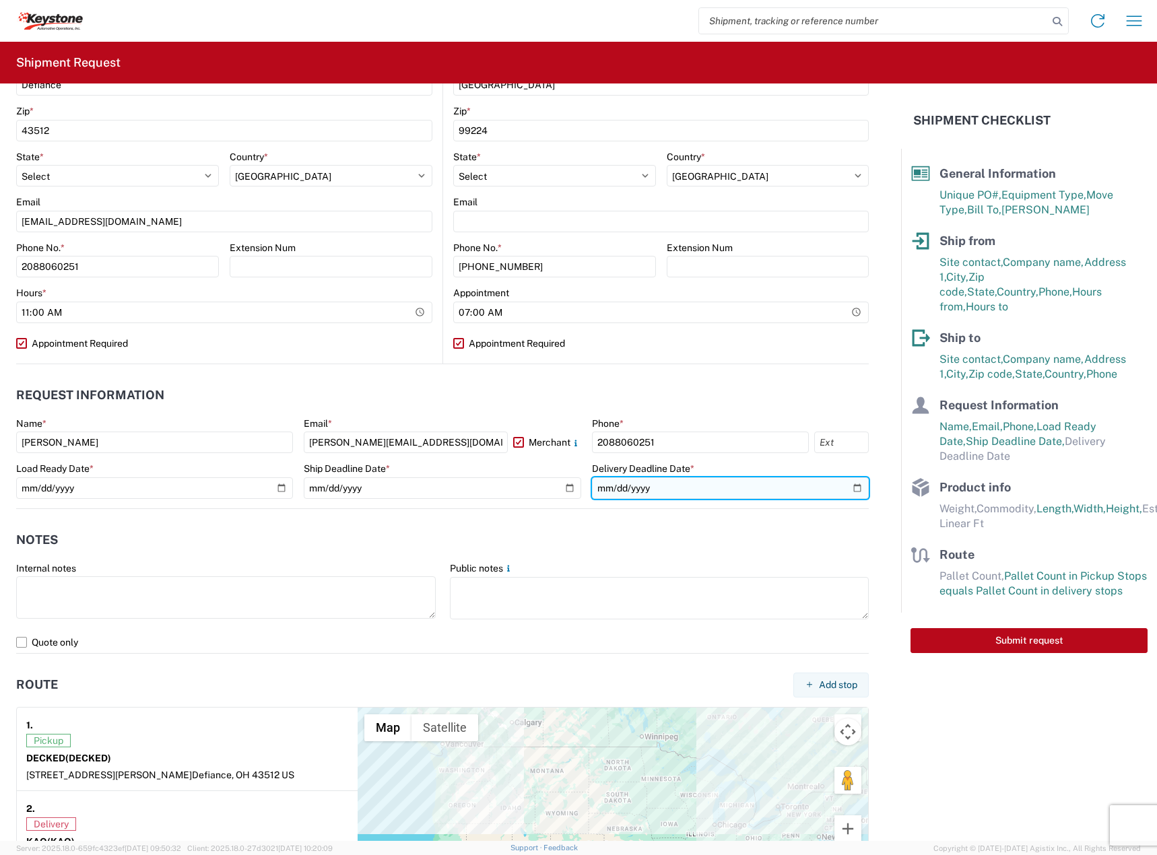
click at [843, 492] on input "date" at bounding box center [730, 488] width 277 height 22
type input "[DATE]"
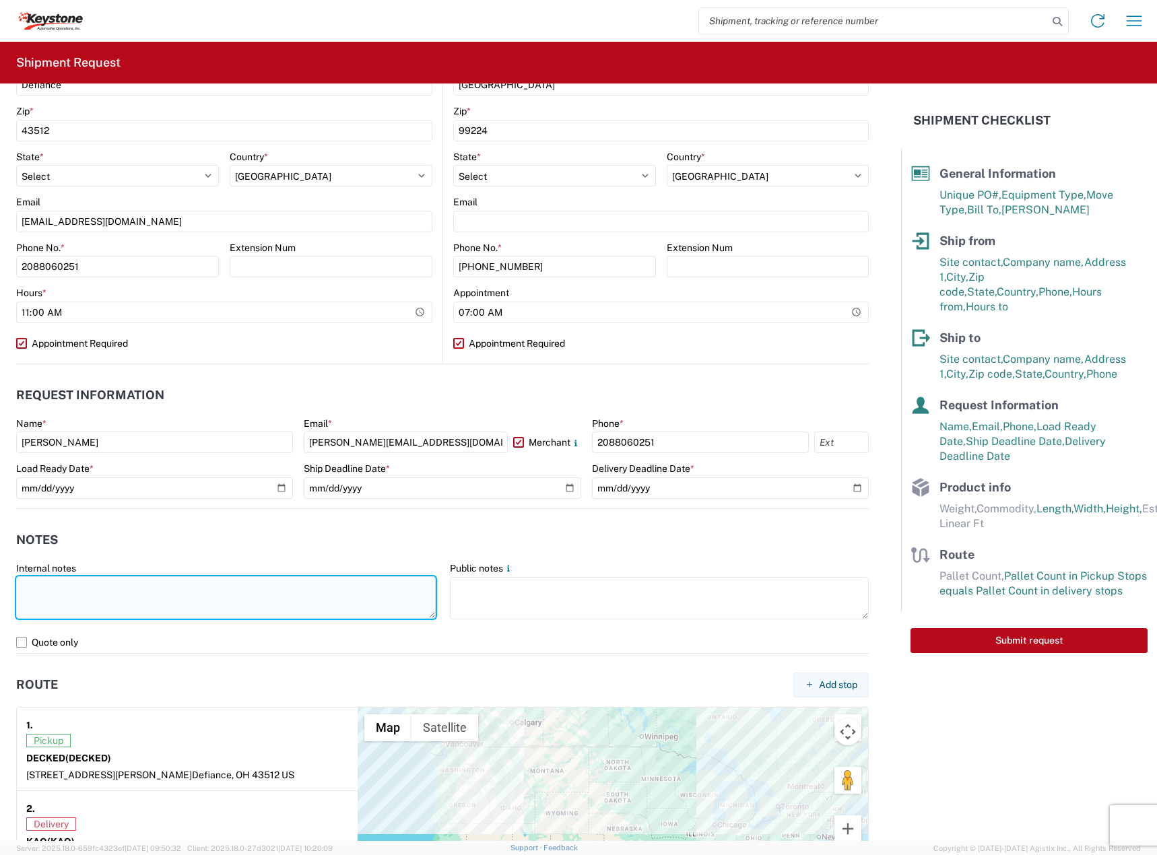
click at [185, 603] on textarea at bounding box center [226, 597] width 420 height 42
paste textarea "Driver is required to provide and utilize LOAD STRAPS and/or LOAD BARS to secur…"
drag, startPoint x: 65, startPoint y: 602, endPoint x: 55, endPoint y: 604, distance: 11.0
click at [55, 604] on textarea "Driver is required to provide and utilize LOAD STRAPS and/or LOAD BARS to secur…" at bounding box center [226, 597] width 420 height 42
click at [109, 603] on textarea "Driver is required to provide and utilize LOAD STRAPS and/or LOAD BARS to secur…" at bounding box center [226, 597] width 420 height 42
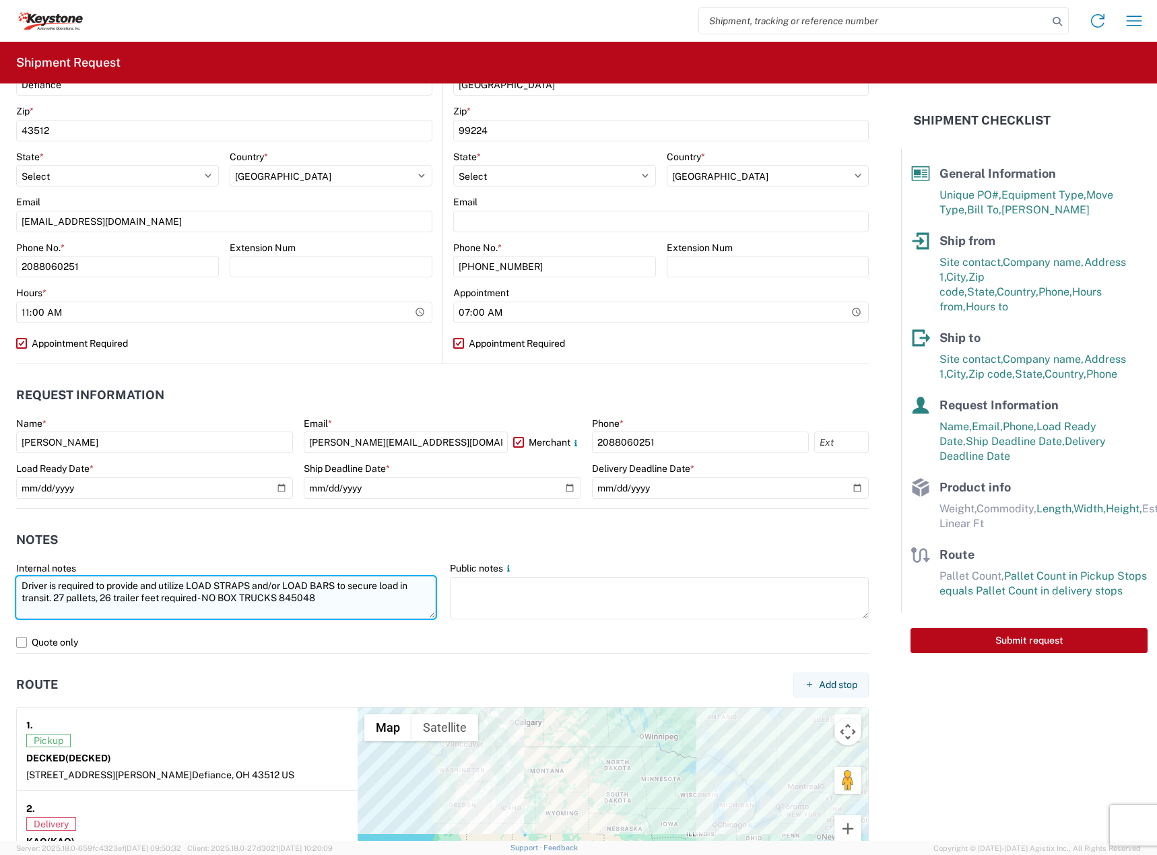
click at [300, 595] on textarea "Driver is required to provide and utilize LOAD STRAPS and/or LOAD BARS to secur…" at bounding box center [226, 597] width 420 height 42
paste textarea "7086"
drag, startPoint x: 347, startPoint y: 601, endPoint x: 147, endPoint y: 573, distance: 201.9
click at [0, 574] on html "Home Shipment request Shipment tracking Shipment Request General Information Te…" at bounding box center [578, 427] width 1157 height 855
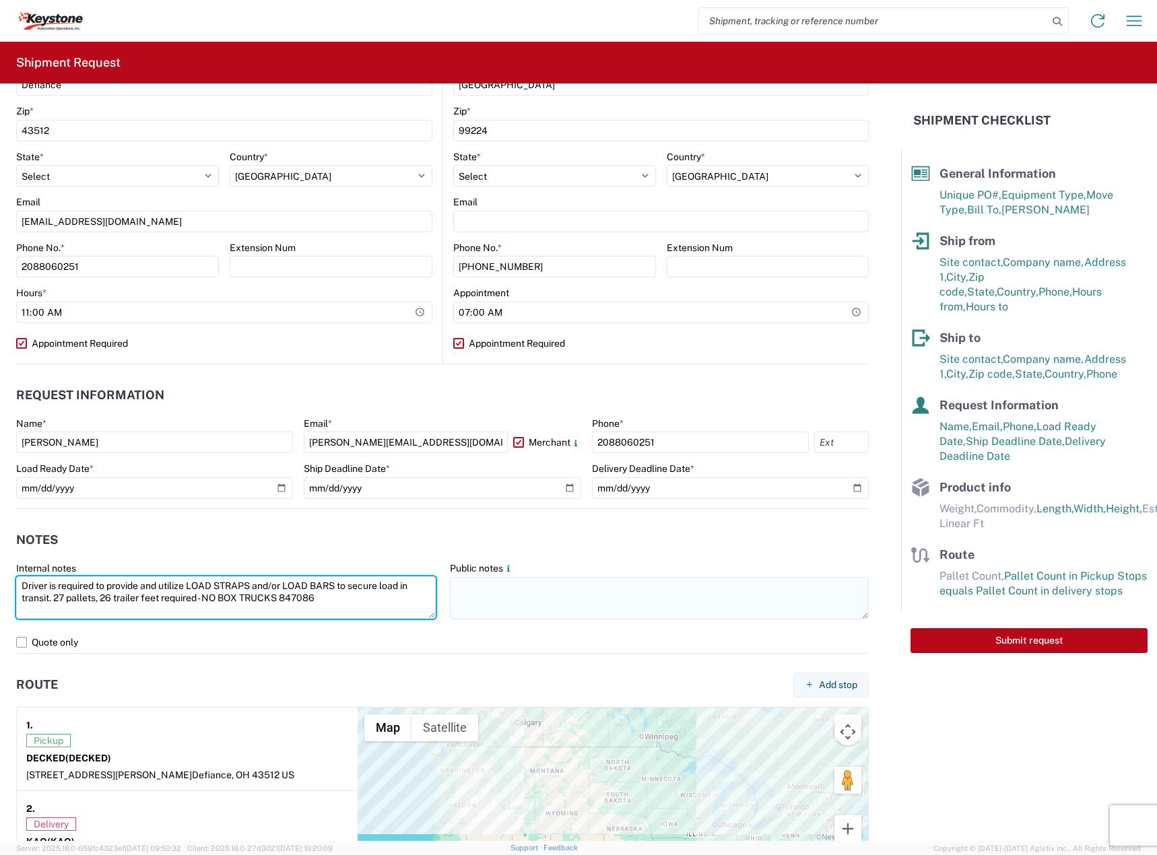
type textarea "Driver is required to provide and utilize LOAD STRAPS and/or LOAD BARS to secur…"
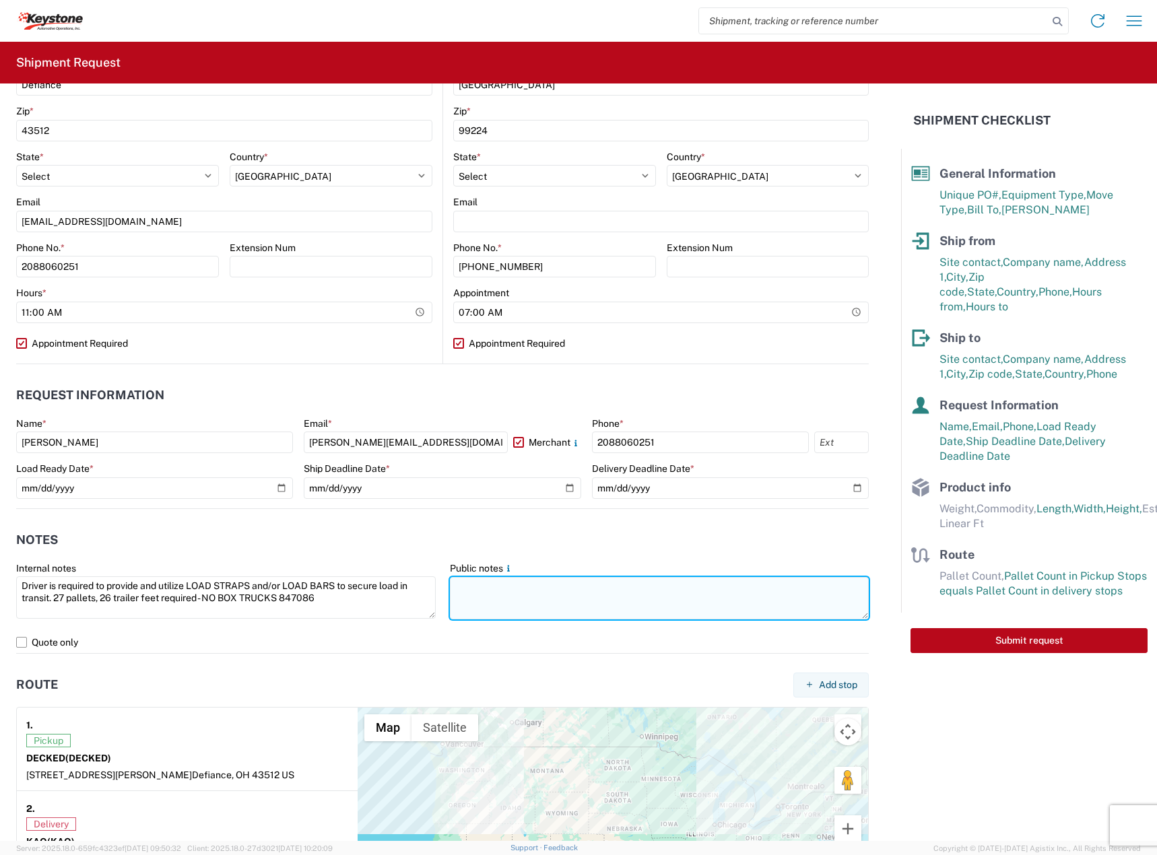
click at [545, 595] on textarea at bounding box center [660, 598] width 420 height 42
paste textarea "Driver is required to provide and utilize LOAD STRAPS and/or LOAD BARS to secur…"
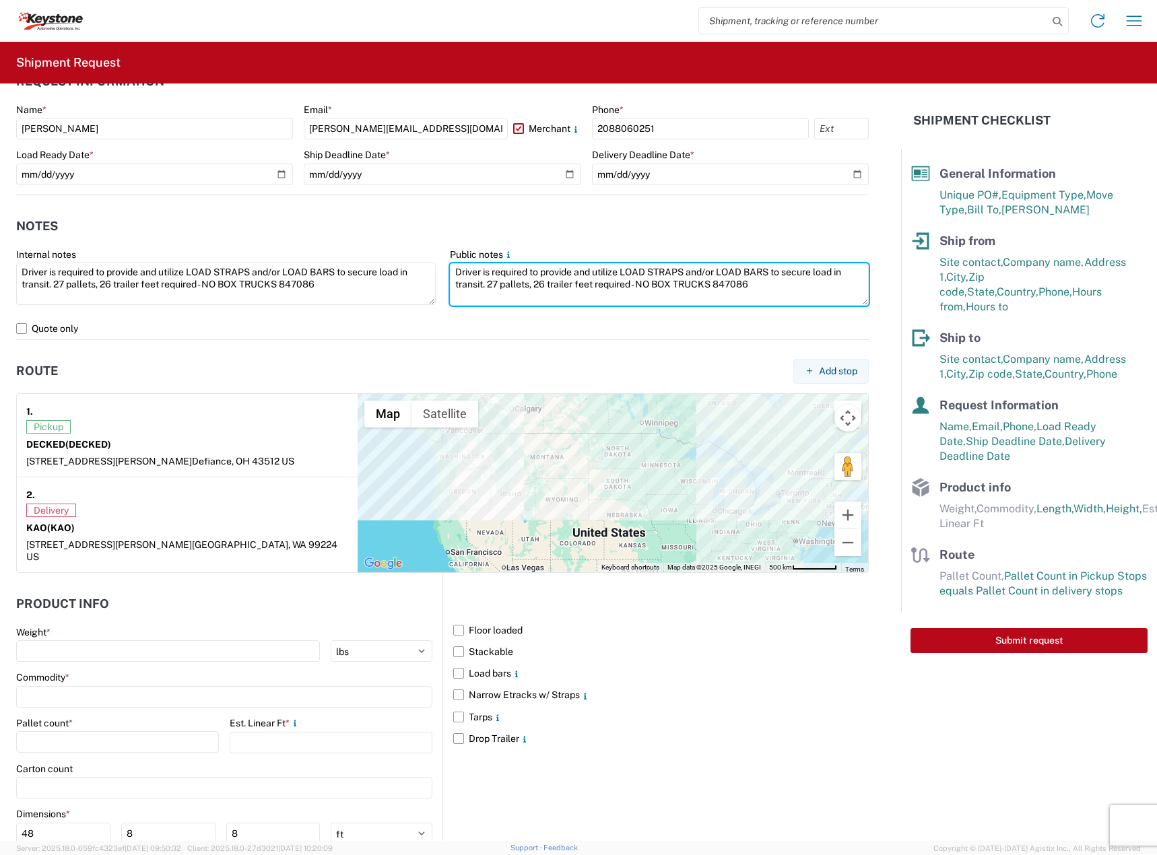
scroll to position [858, 0]
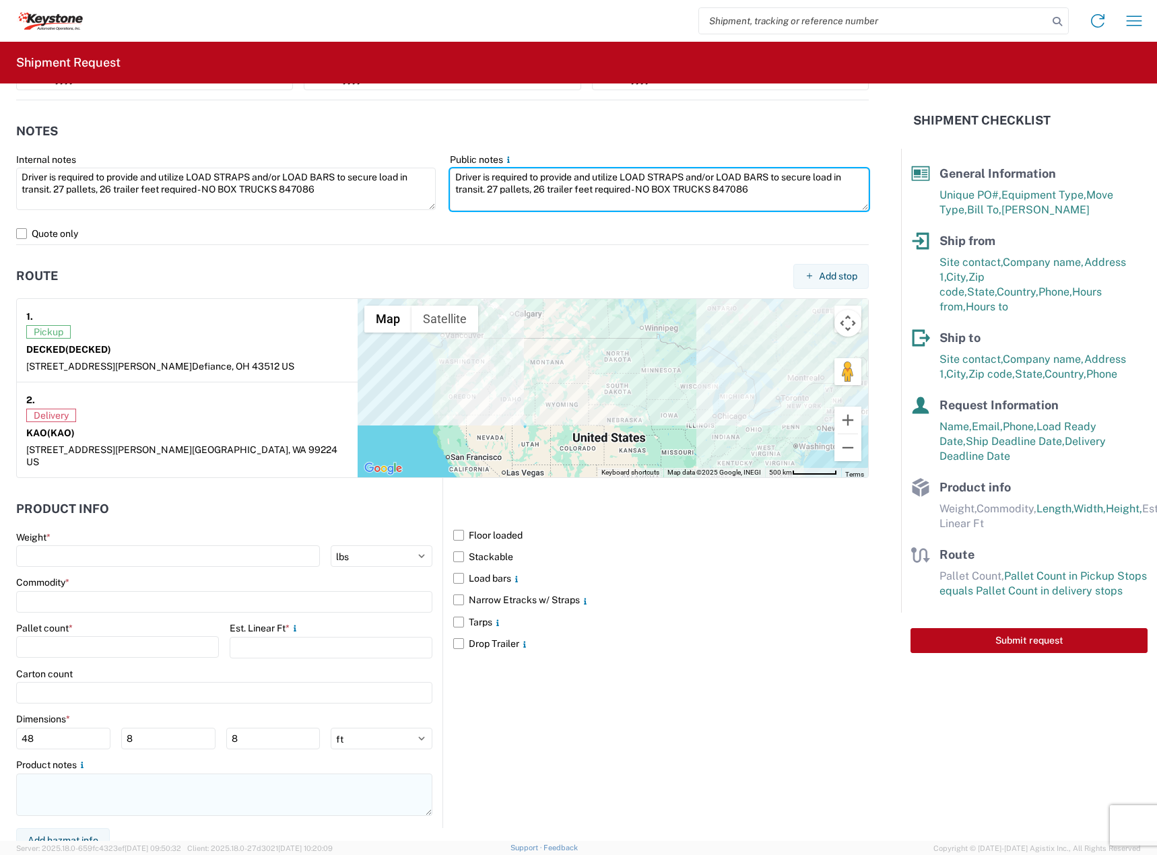
type textarea "Driver is required to provide and utilize LOAD STRAPS and/or LOAD BARS to secur…"
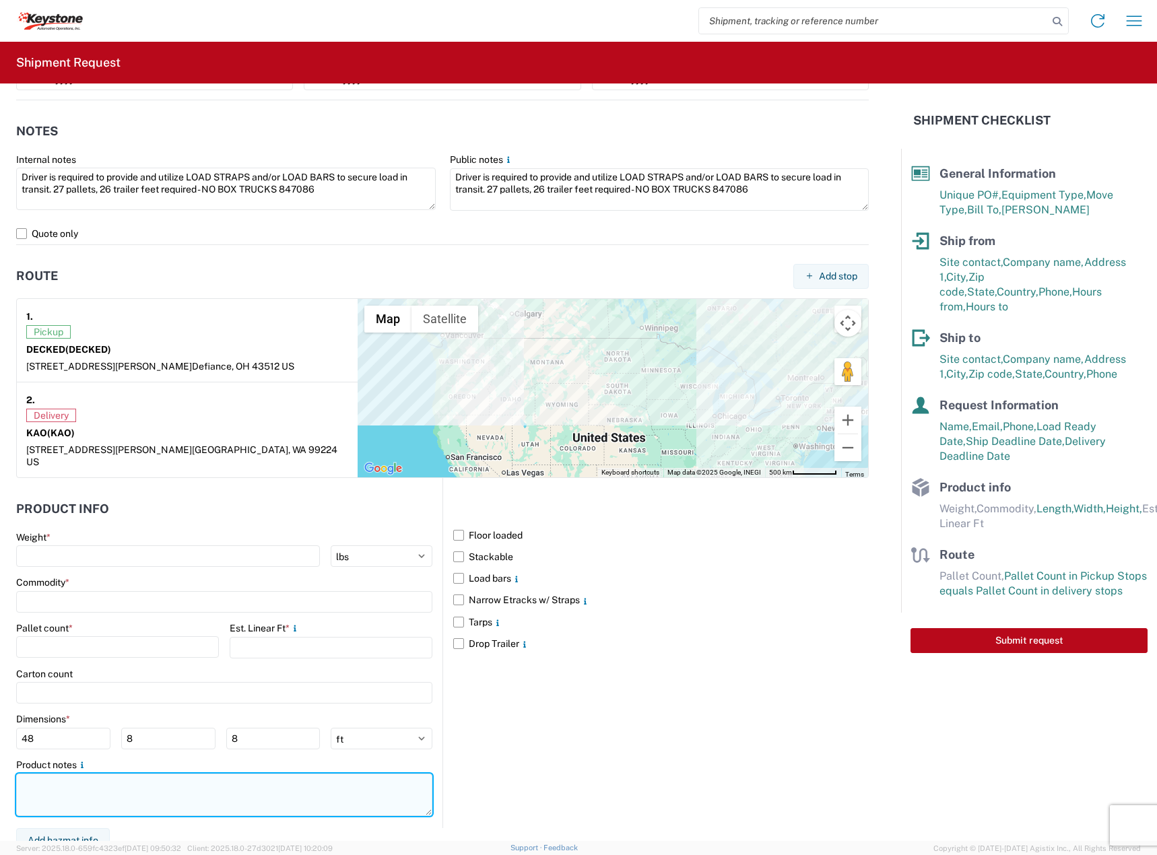
click at [152, 787] on textarea at bounding box center [224, 795] width 416 height 42
paste textarea "Driver is required to provide and utilize LOAD STRAPS and/or LOAD BARS to secur…"
type textarea "Driver is required to provide and utilize LOAD STRAPS and/or LOAD BARS to secur…"
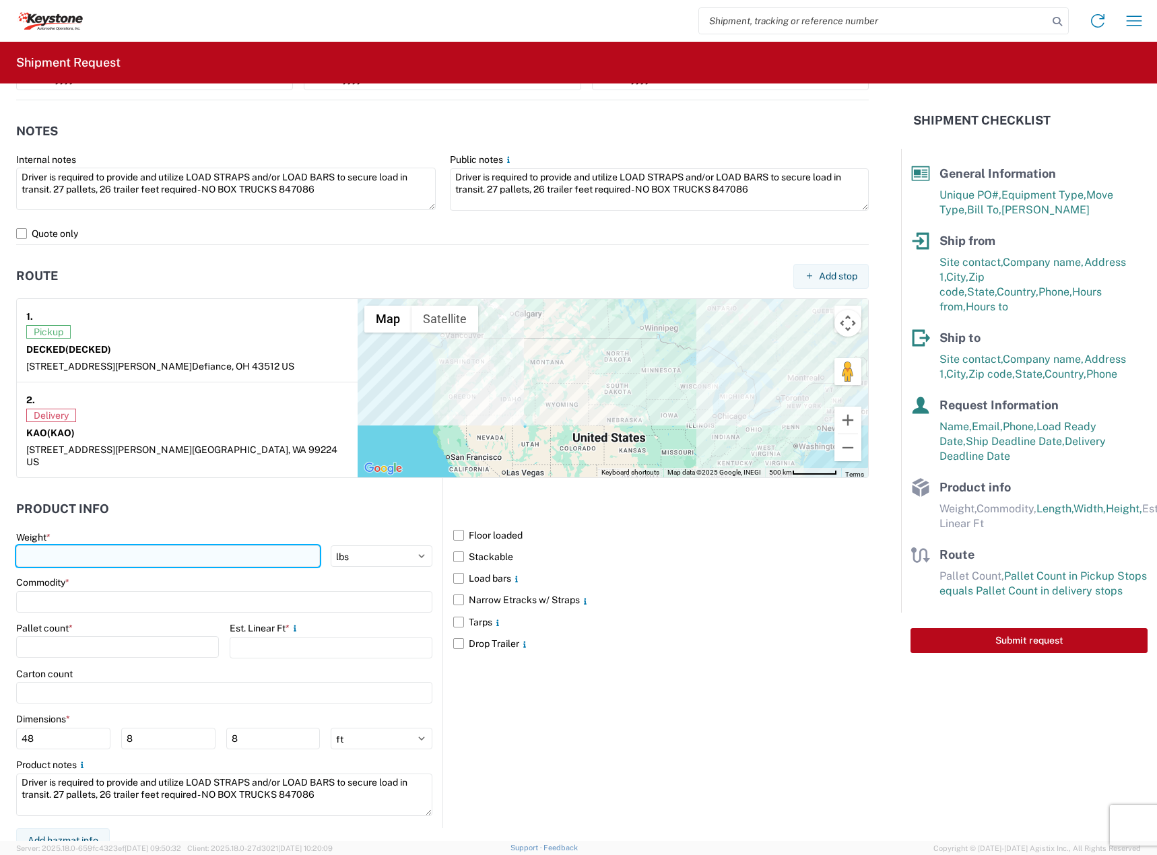
click at [129, 545] on input "number" at bounding box center [168, 556] width 304 height 22
type input "7750"
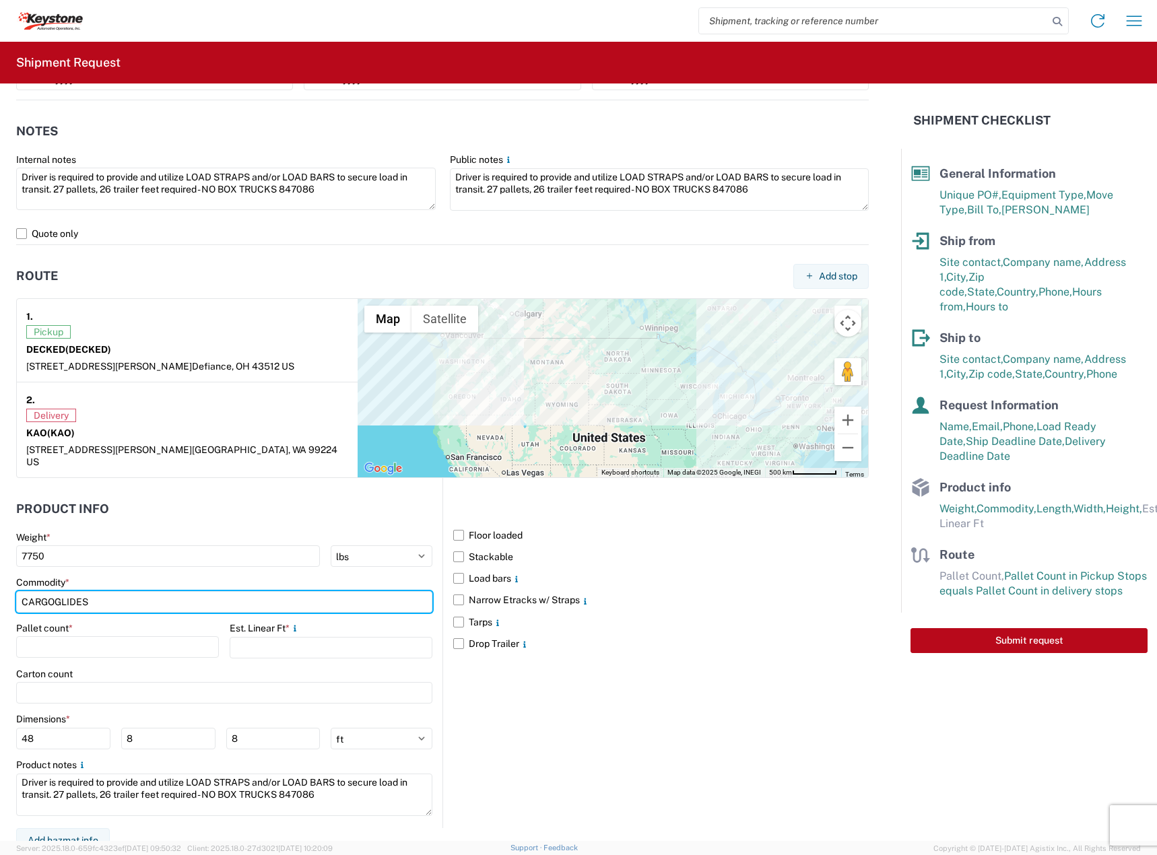
type input "CARGOGLIDES"
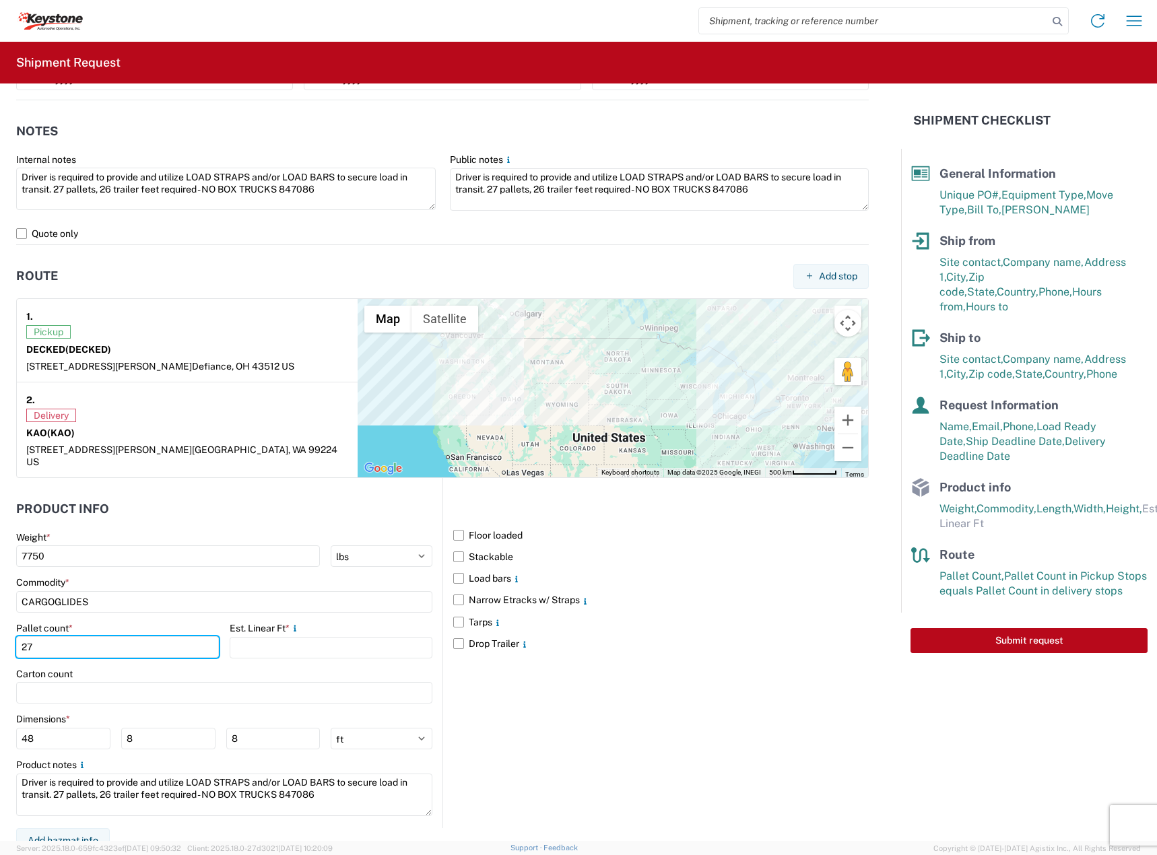
type input "27"
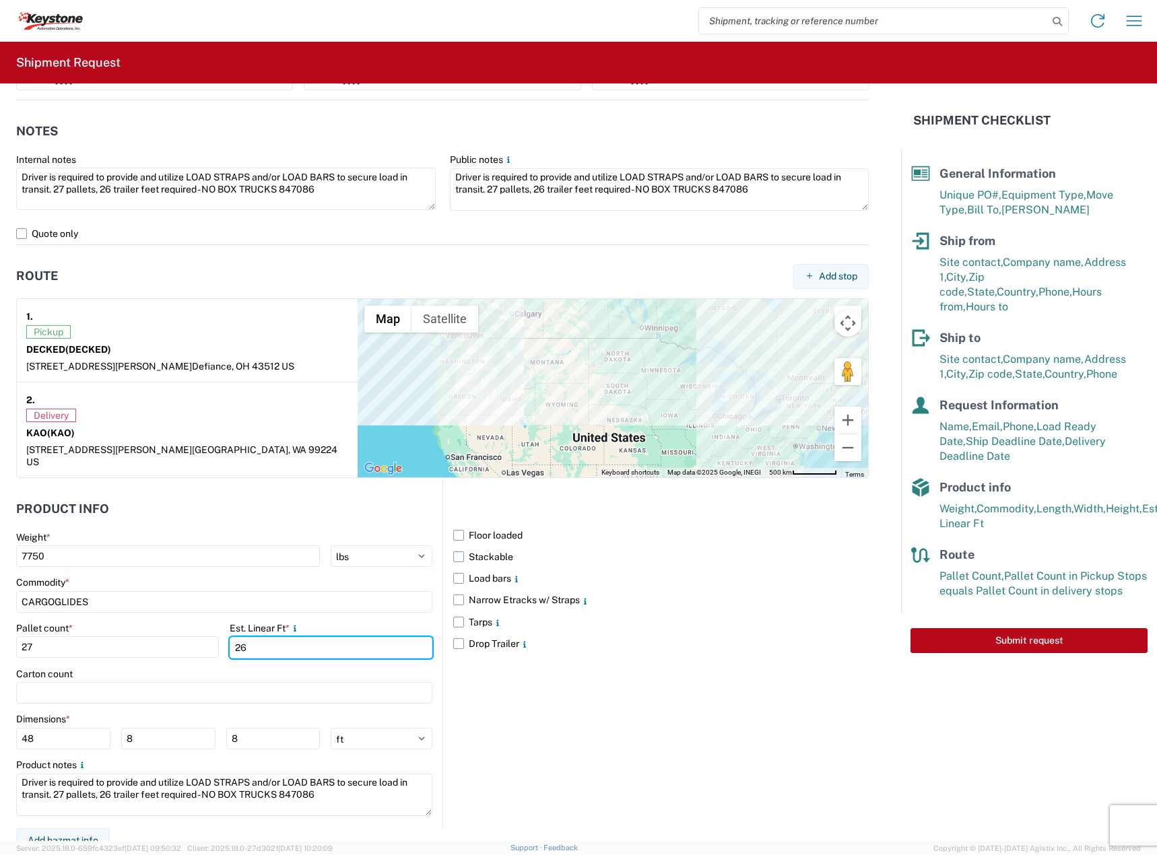
type input "26"
click at [474, 546] on label "Stackable" at bounding box center [661, 557] width 416 height 22
click at [0, 0] on input "Stackable" at bounding box center [0, 0] width 0 height 0
drag, startPoint x: 474, startPoint y: 570, endPoint x: 452, endPoint y: 570, distance: 22.2
click at [475, 570] on label "Load bars" at bounding box center [661, 579] width 416 height 22
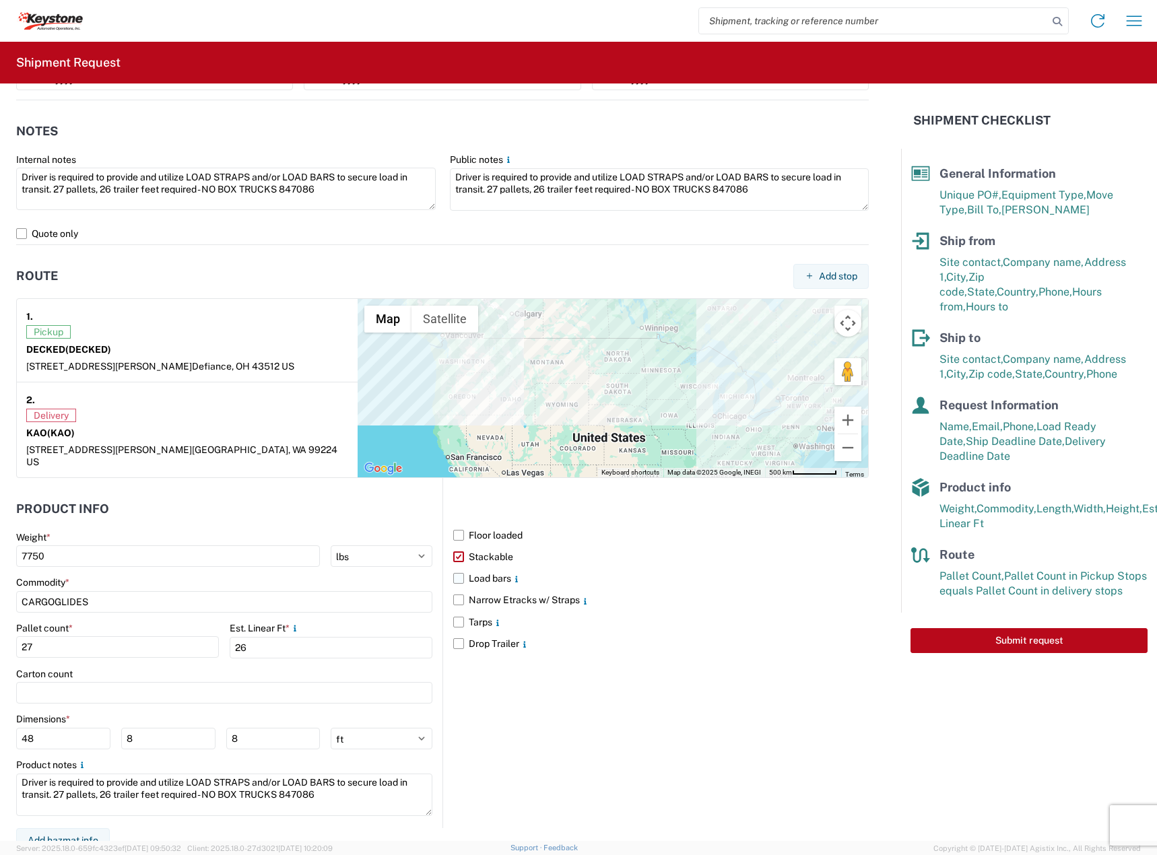
click at [0, 0] on input "Load bars" at bounding box center [0, 0] width 0 height 0
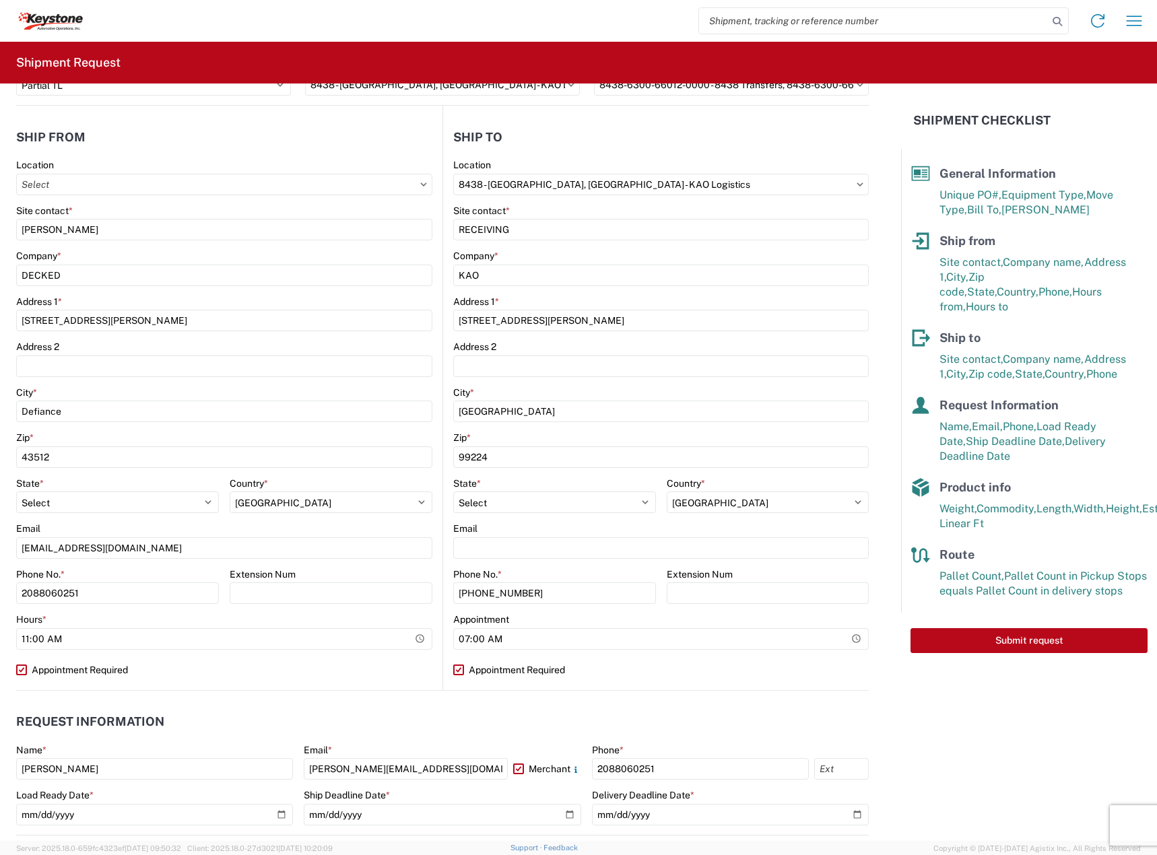
scroll to position [0, 0]
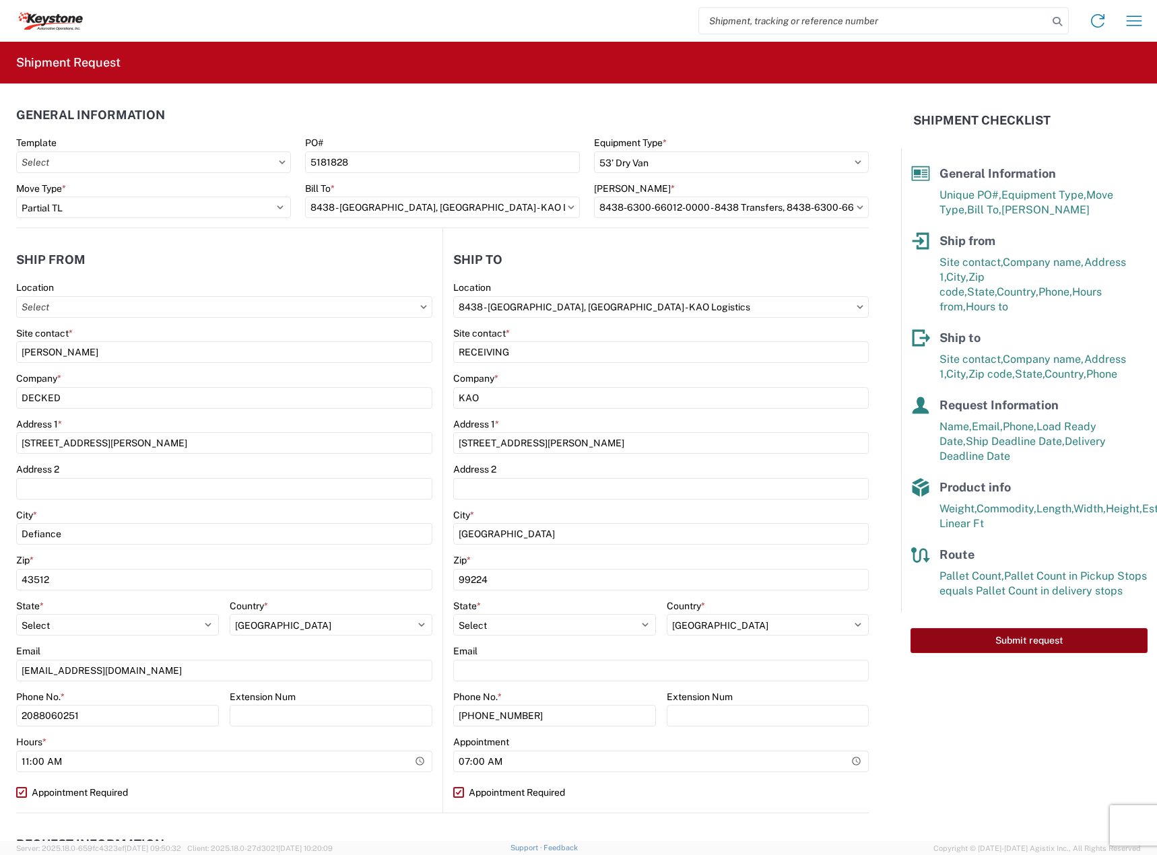
click at [996, 633] on button "Submit request" at bounding box center [1028, 640] width 237 height 25
